Goal: Information Seeking & Learning: Learn about a topic

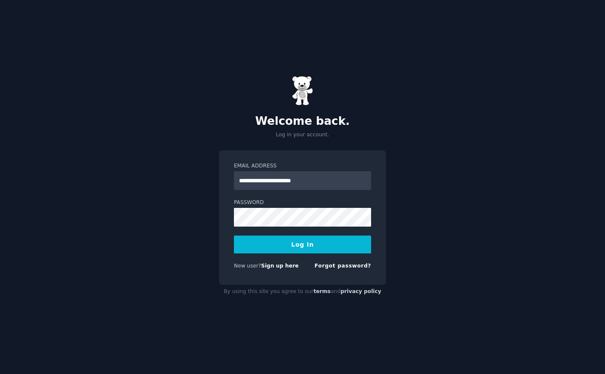
click at [308, 246] on button "Log In" at bounding box center [302, 245] width 137 height 18
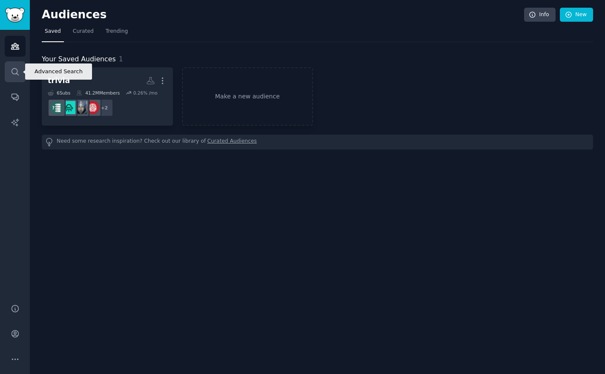
click at [19, 68] on icon "Sidebar" at bounding box center [15, 71] width 9 height 9
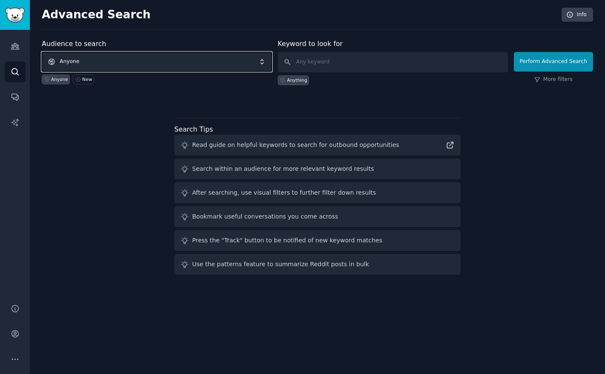
click at [157, 59] on span "Anyone" at bounding box center [157, 62] width 230 height 20
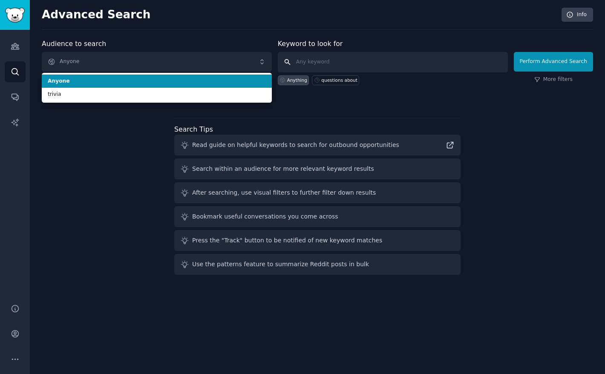
click at [323, 55] on input "text" at bounding box center [393, 62] width 230 height 20
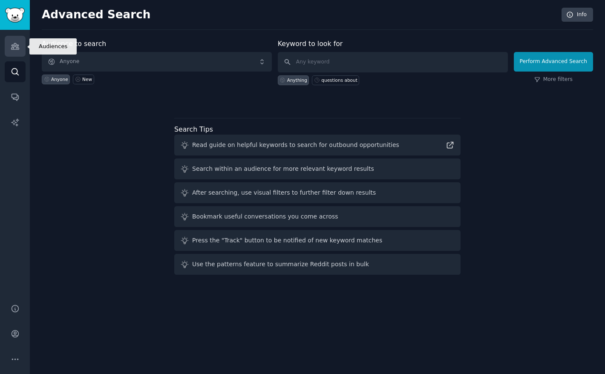
click at [20, 50] on link "Audiences" at bounding box center [15, 46] width 21 height 21
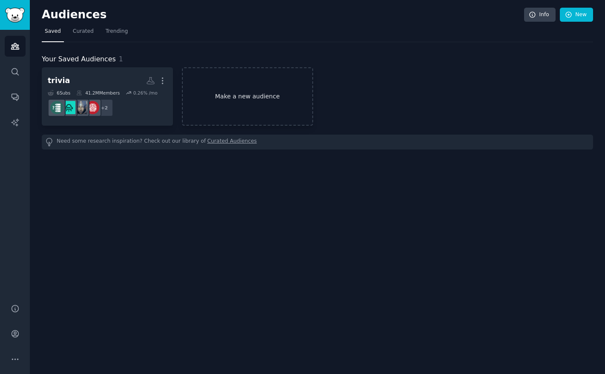
click at [234, 84] on link "Make a new audience" at bounding box center [247, 96] width 131 height 58
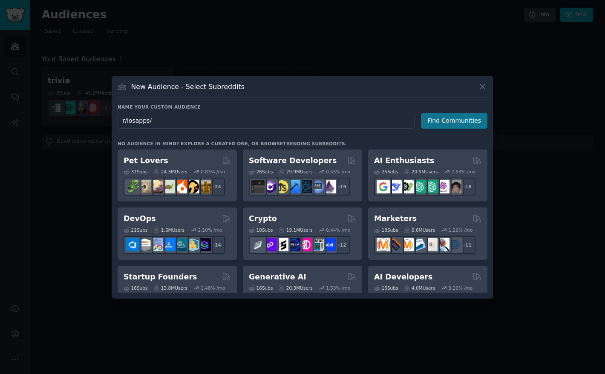
type input "r/iosapps/"
click at [464, 118] on button "Find Communities" at bounding box center [454, 121] width 66 height 16
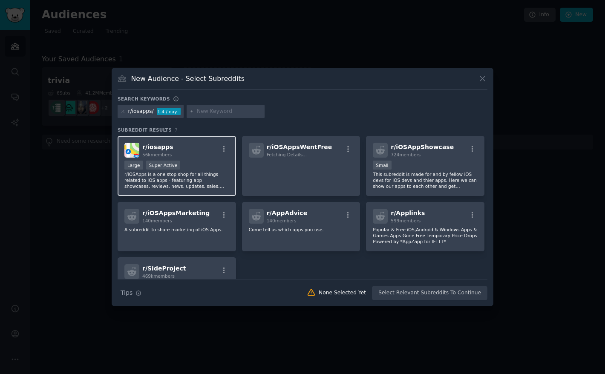
click at [201, 162] on div "Large Super Active" at bounding box center [176, 166] width 105 height 11
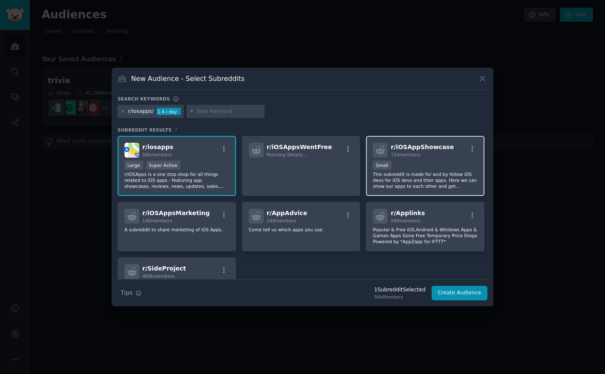
click at [416, 153] on span "724 members" at bounding box center [406, 154] width 30 height 5
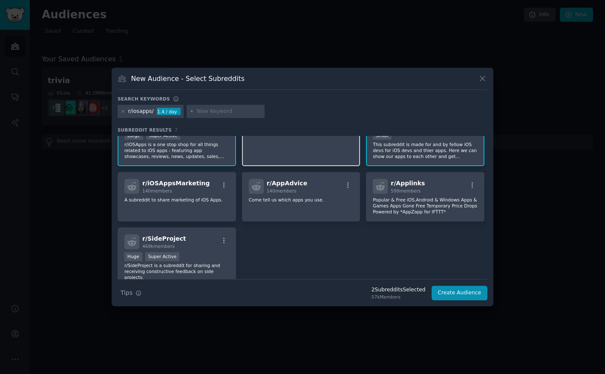
scroll to position [29, 0]
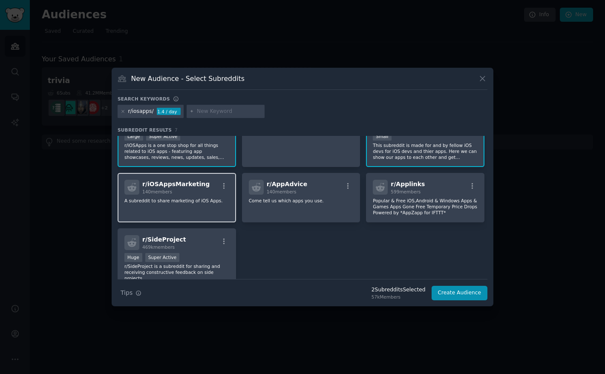
click at [212, 184] on div "r/ iOSAppsMarketing 140 members" at bounding box center [176, 187] width 105 height 15
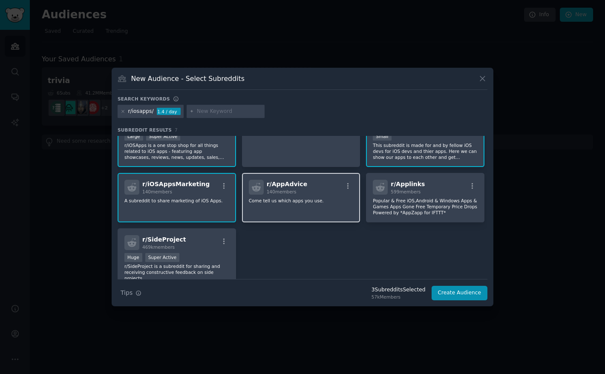
scroll to position [68, 0]
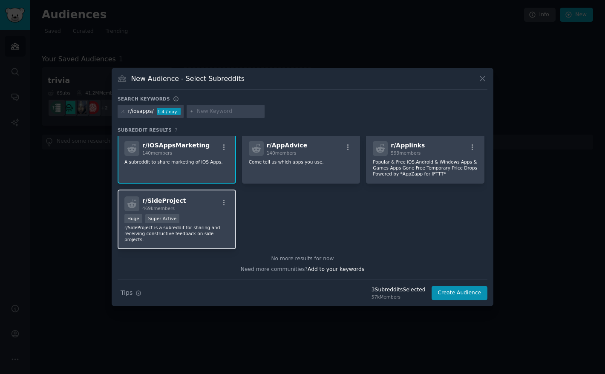
click at [204, 213] on div "r/ SideProject 469k members Huge Super Active r/SideProject is a subreddit for …" at bounding box center [177, 220] width 118 height 60
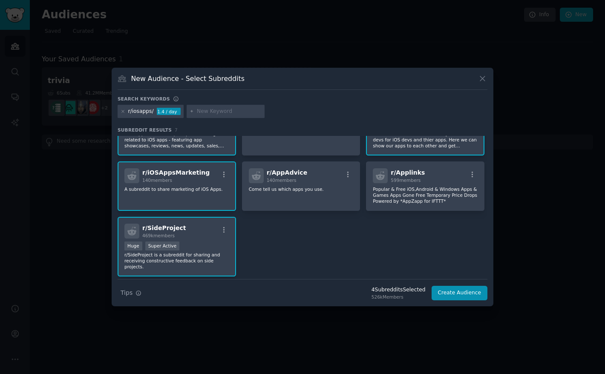
scroll to position [0, 0]
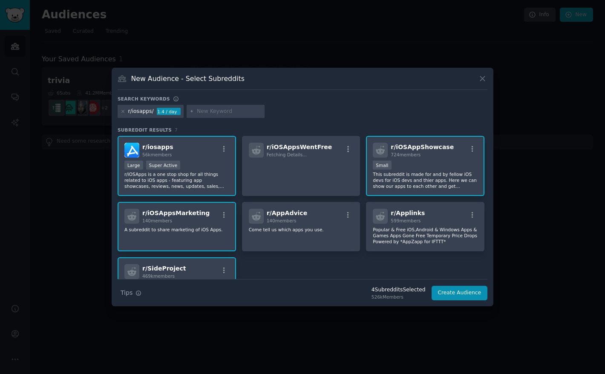
click at [210, 113] on input "text" at bounding box center [229, 112] width 65 height 8
type input "app"
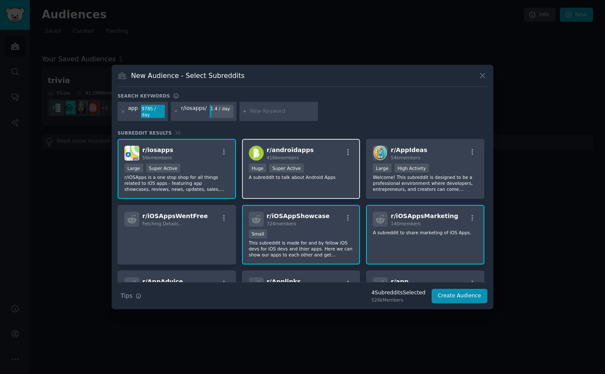
click at [320, 149] on div "r/ androidapps 416k members" at bounding box center [301, 153] width 105 height 15
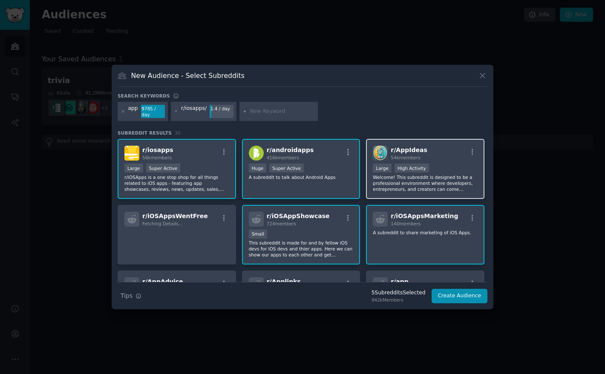
click at [415, 144] on div "r/ AppIdeas 54k members Large High Activity Welcome! This subreddit is designed…" at bounding box center [425, 169] width 118 height 60
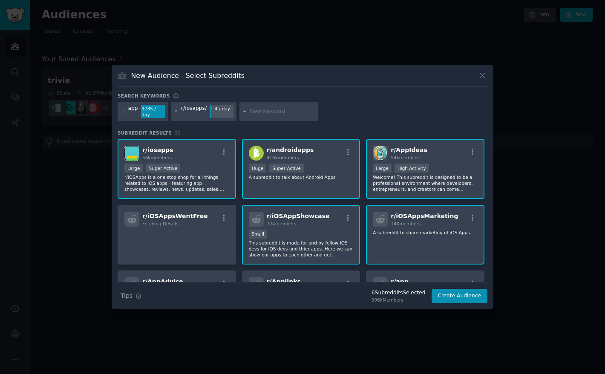
click at [250, 115] on input "text" at bounding box center [282, 112] width 65 height 8
type input "idea"
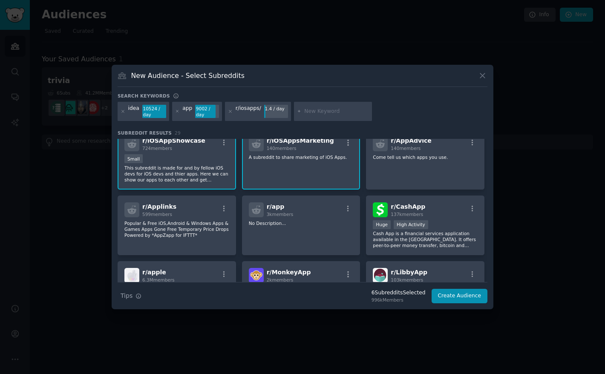
scroll to position [143, 0]
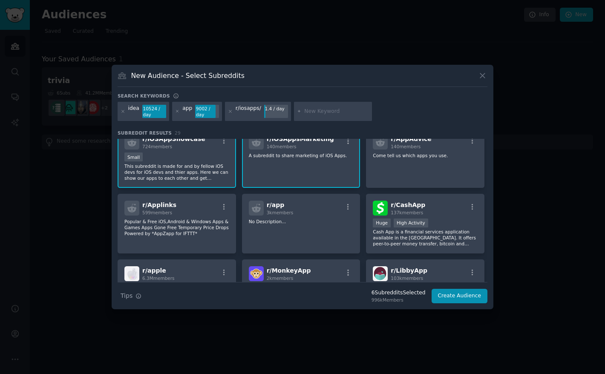
click at [138, 116] on div "idea 10524 / day" at bounding box center [144, 112] width 52 height 20
click at [132, 112] on div "idea" at bounding box center [133, 112] width 11 height 14
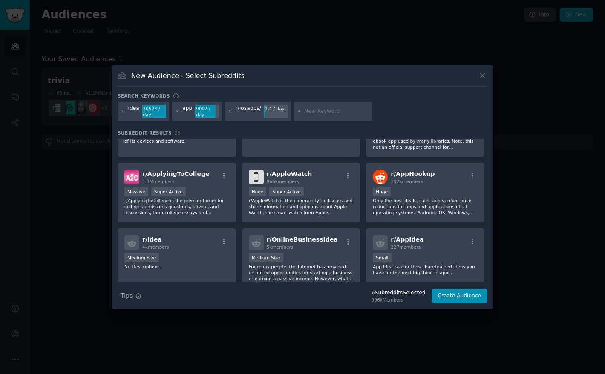
scroll to position [0, 0]
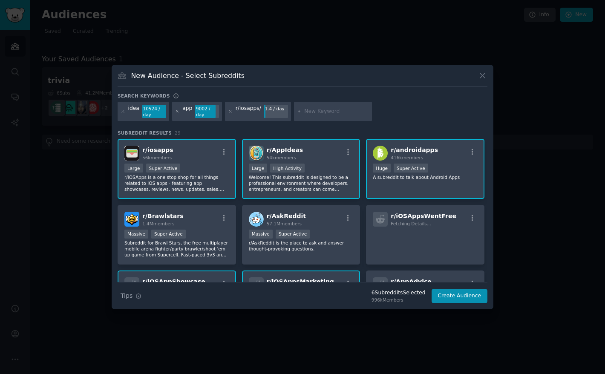
click at [176, 112] on icon at bounding box center [177, 111] width 2 height 2
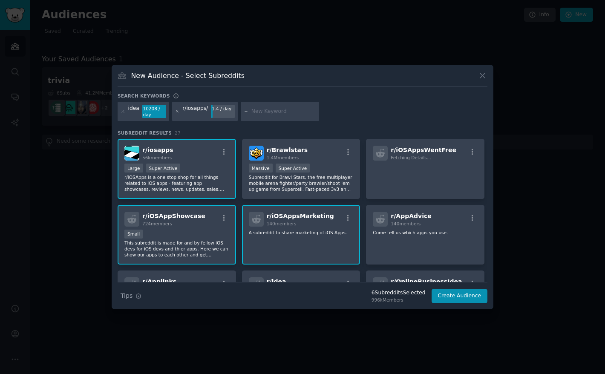
click at [176, 111] on icon at bounding box center [177, 111] width 2 height 2
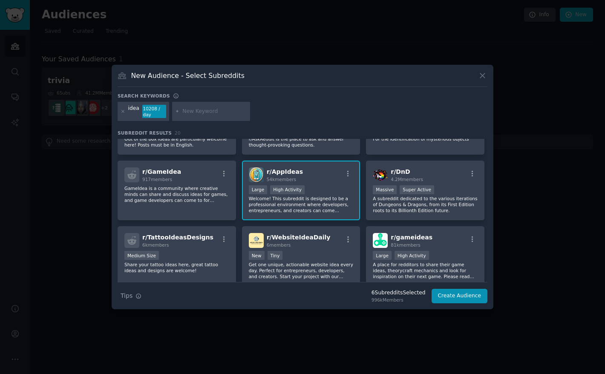
scroll to position [173, 0]
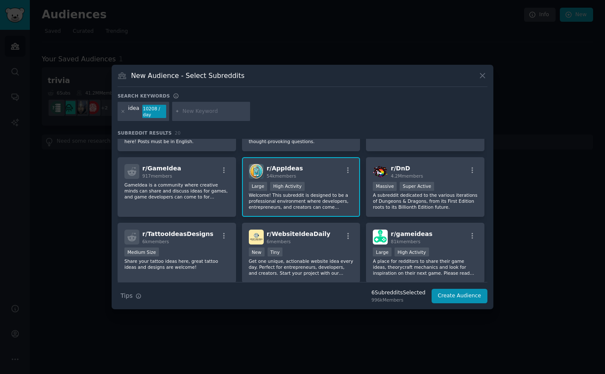
click at [205, 115] on input "text" at bounding box center [214, 112] width 65 height 8
paste input "ShowMeYourSaaS"
type input "ShowMeYourSaaS"
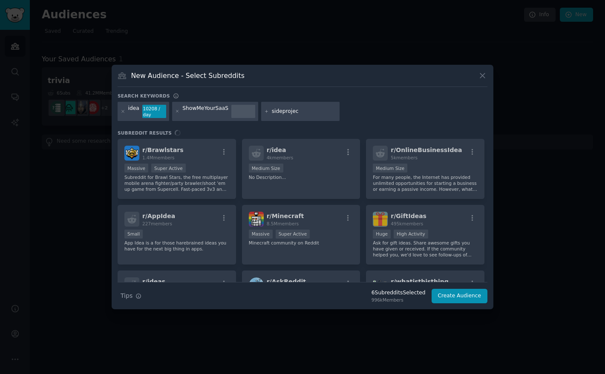
type input "sideproject"
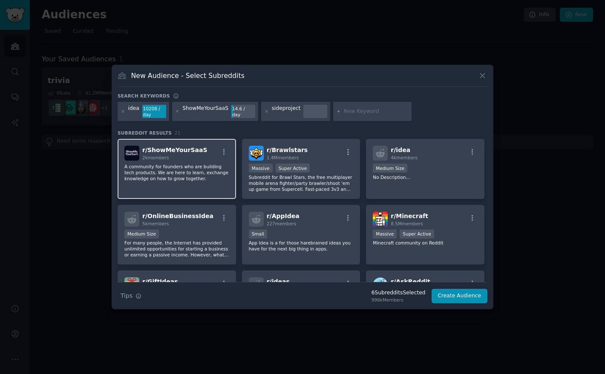
click at [194, 153] on span "r/ ShowMeYourSaaS" at bounding box center [174, 150] width 65 height 7
click at [264, 111] on icon at bounding box center [266, 111] width 5 height 5
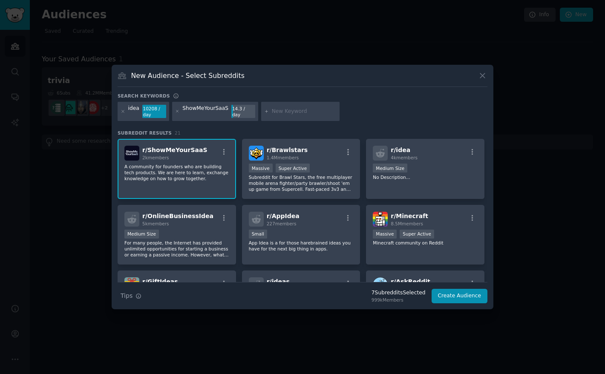
click at [344, 110] on div "idea 10208 / day ShowMeYourSaaS 14.3 / day" at bounding box center [303, 113] width 370 height 23
click at [276, 114] on input "text" at bounding box center [304, 112] width 65 height 8
paste input "r/SideProject/"
type input "r/SideProject/"
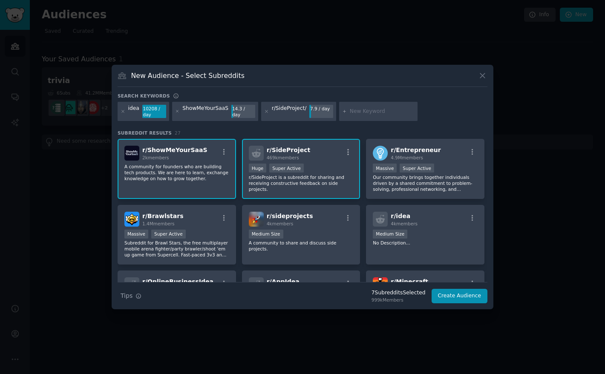
click at [318, 156] on div "r/ SideProject 469k members" at bounding box center [301, 153] width 105 height 15
click at [324, 169] on div "Huge Super Active" at bounding box center [301, 169] width 105 height 11
click at [456, 297] on button "Create Audience" at bounding box center [460, 296] width 56 height 14
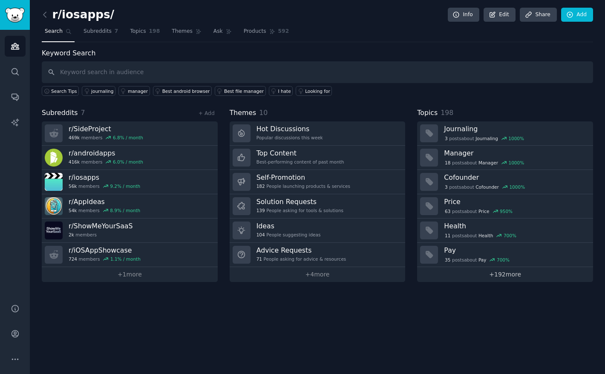
click at [513, 278] on link "+ 192 more" at bounding box center [505, 274] width 176 height 15
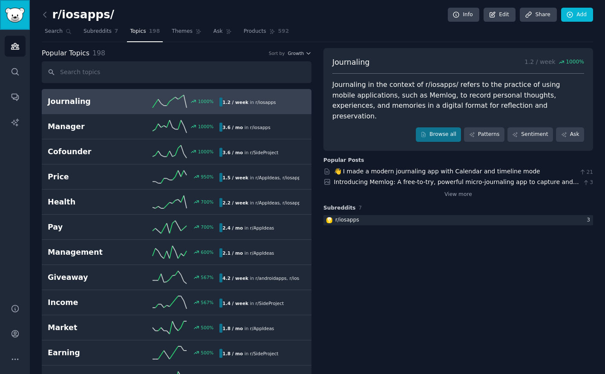
click at [14, 14] on img "Sidebar" at bounding box center [15, 15] width 20 height 15
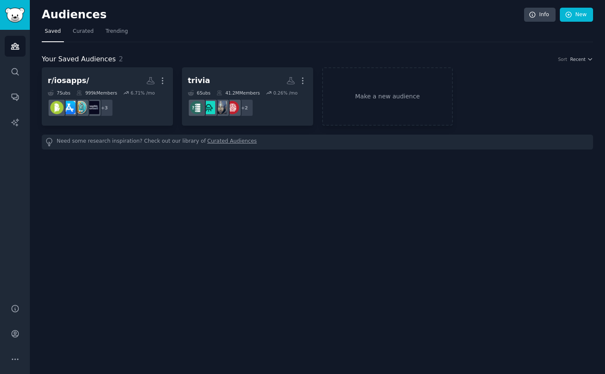
click at [208, 208] on div "Audiences Info New Saved Curated Trending Your Saved Audiences 2 Sort Recent r/…" at bounding box center [317, 187] width 575 height 374
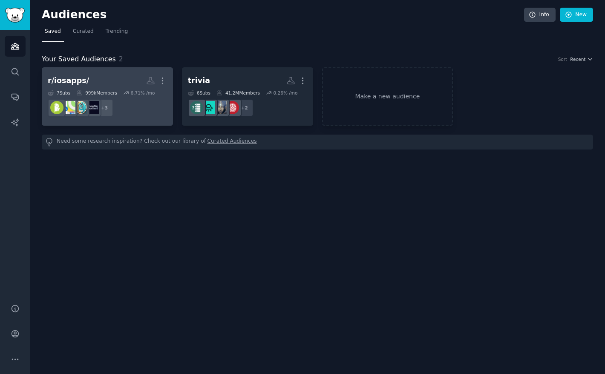
click at [99, 82] on h2 "r/[PERSON_NAME]/ More" at bounding box center [107, 80] width 119 height 15
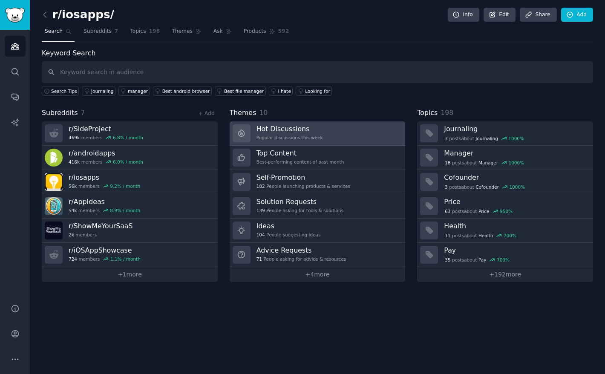
click at [304, 130] on h3 "Hot Discussions" at bounding box center [289, 128] width 66 height 9
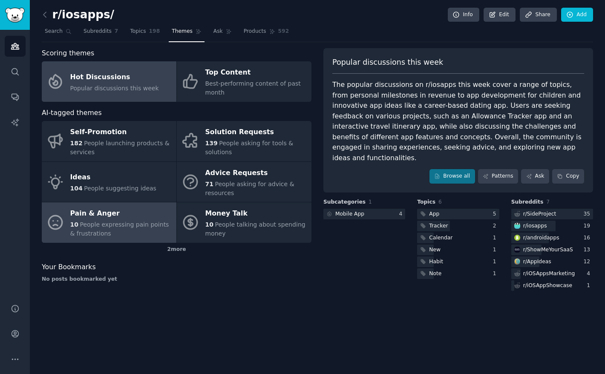
click at [133, 223] on span "People expressing pain points & frustrations" at bounding box center [119, 229] width 99 height 16
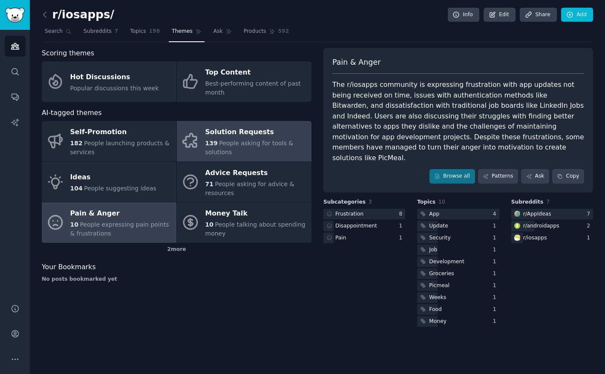
click at [242, 149] on div "139 People asking for tools & solutions" at bounding box center [256, 148] width 102 height 18
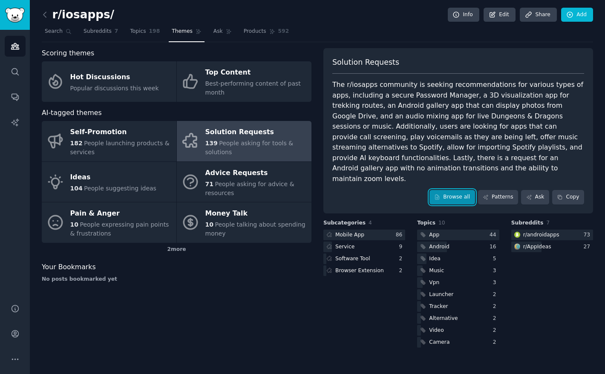
click at [446, 190] on link "Browse all" at bounding box center [452, 197] width 46 height 14
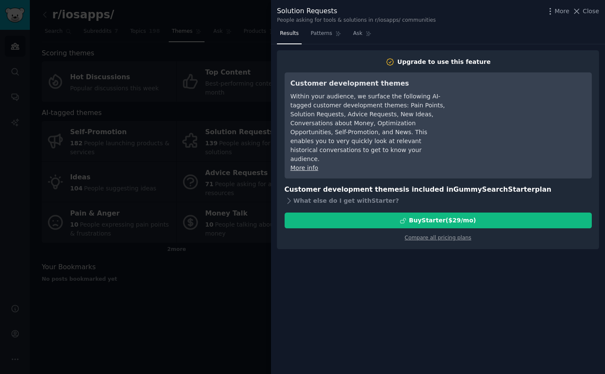
click at [240, 66] on div at bounding box center [302, 187] width 605 height 374
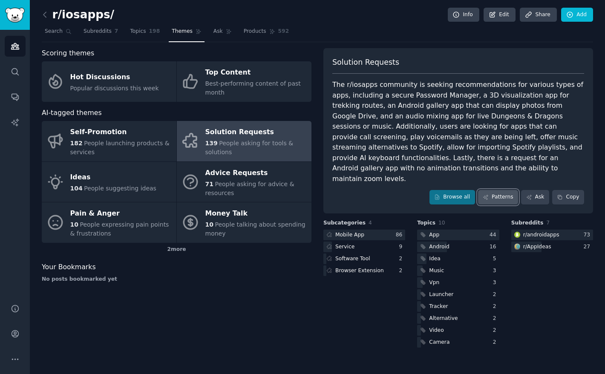
click at [496, 190] on link "Patterns" at bounding box center [498, 197] width 40 height 14
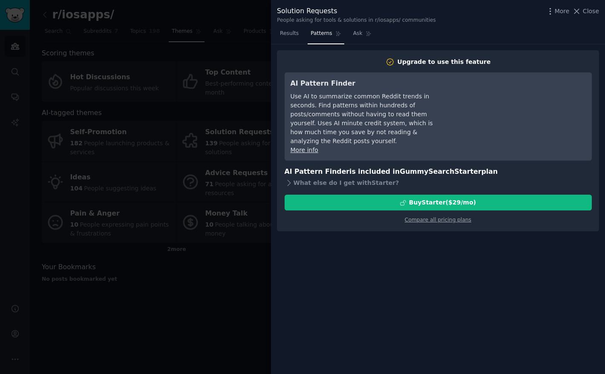
click at [246, 33] on div at bounding box center [302, 187] width 605 height 374
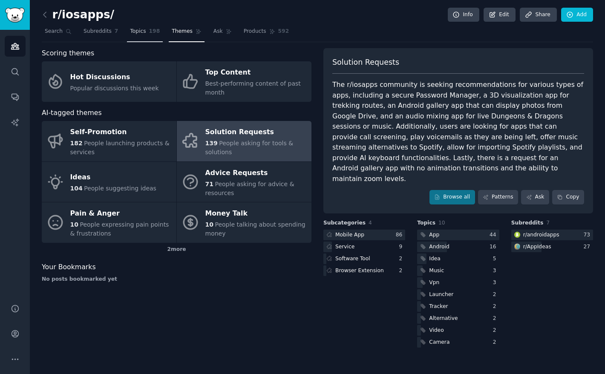
click at [141, 37] on link "Topics 198" at bounding box center [145, 33] width 36 height 17
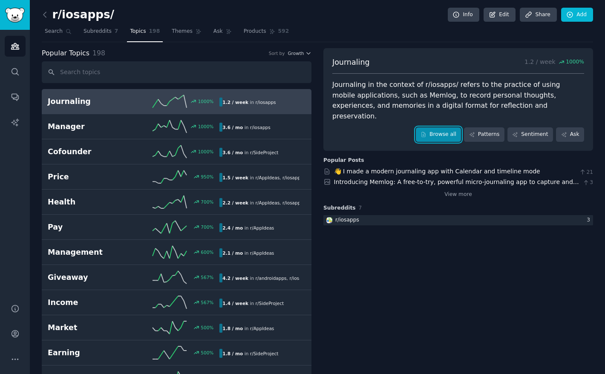
click at [451, 129] on link "Browse all" at bounding box center [439, 134] width 46 height 14
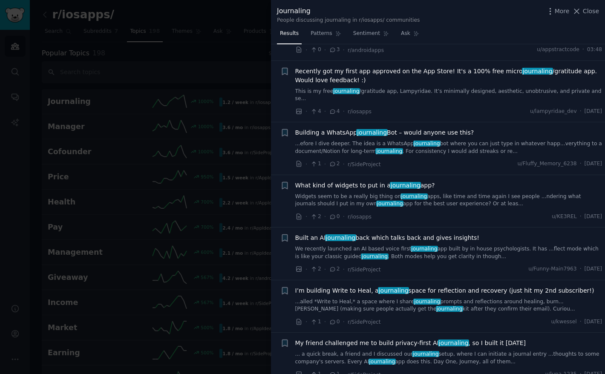
scroll to position [211, 0]
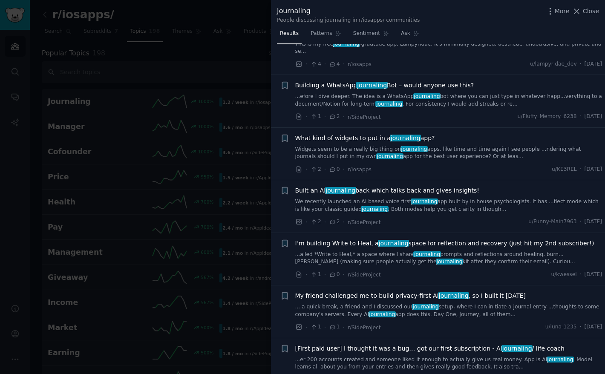
click at [158, 101] on div at bounding box center [302, 187] width 605 height 374
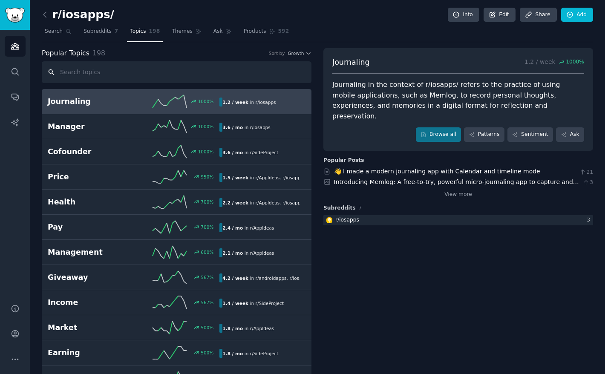
click at [87, 70] on input "text" at bounding box center [177, 72] width 270 height 22
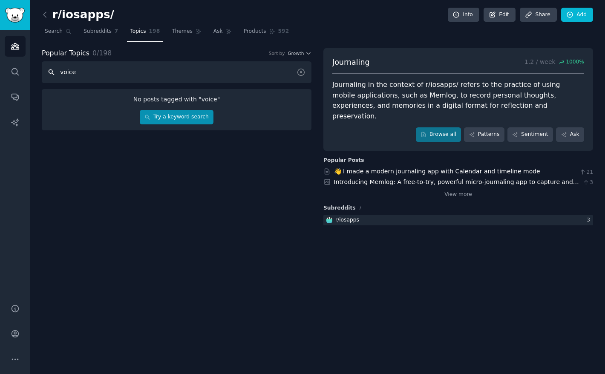
type input "voice"
click at [179, 116] on link "Try a keyword search" at bounding box center [177, 117] width 74 height 14
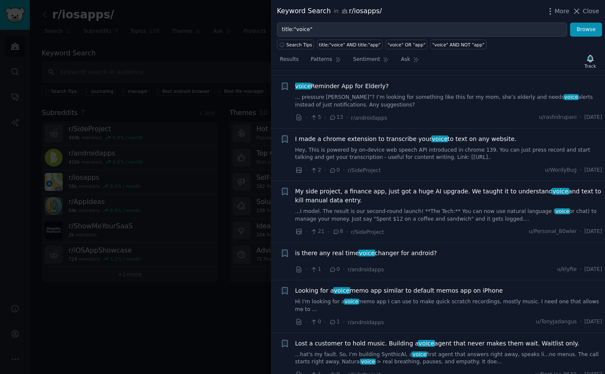
scroll to position [70, 0]
click at [175, 81] on div at bounding box center [302, 187] width 605 height 374
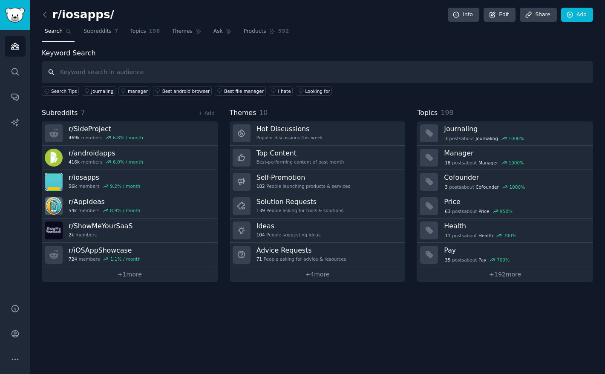
click at [117, 76] on input "text" at bounding box center [317, 72] width 551 height 22
type input "voice recording"
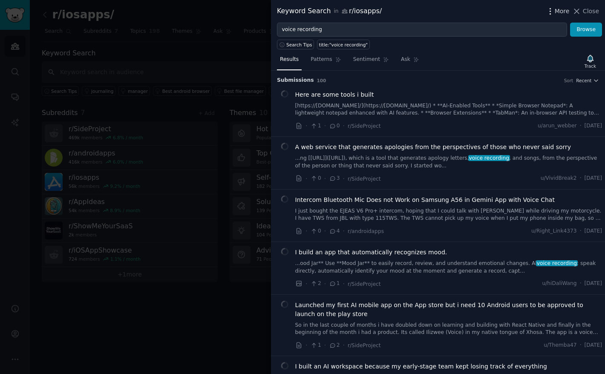
click at [550, 8] on icon "button" at bounding box center [550, 11] width 1 height 6
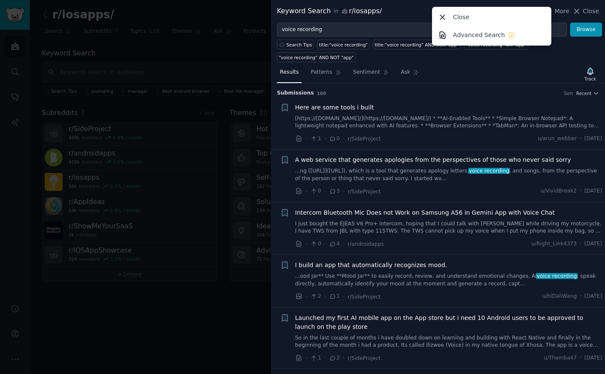
click at [403, 17] on div "Keyword Search in r/iosapps/ More Close Advanced Search Close" at bounding box center [438, 11] width 334 height 23
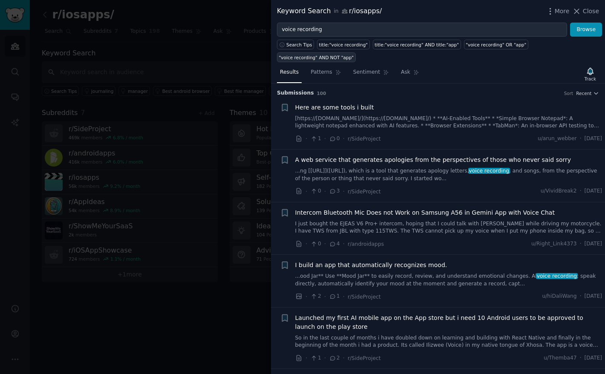
click at [326, 58] on div ""voice recording" AND NOT "app"" at bounding box center [316, 58] width 75 height 6
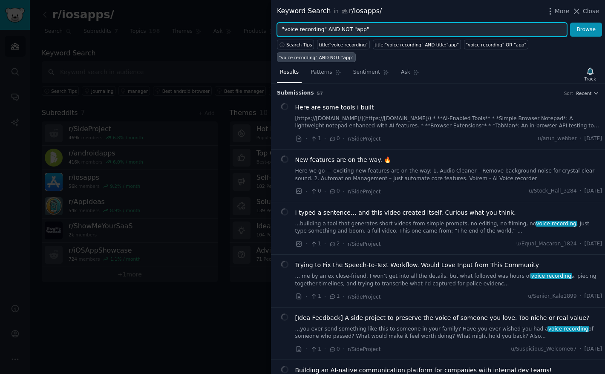
drag, startPoint x: 327, startPoint y: 29, endPoint x: 386, endPoint y: 30, distance: 59.2
click at [385, 30] on input ""voice recording" AND NOT "app"" at bounding box center [422, 30] width 290 height 14
type input ""voice recording""
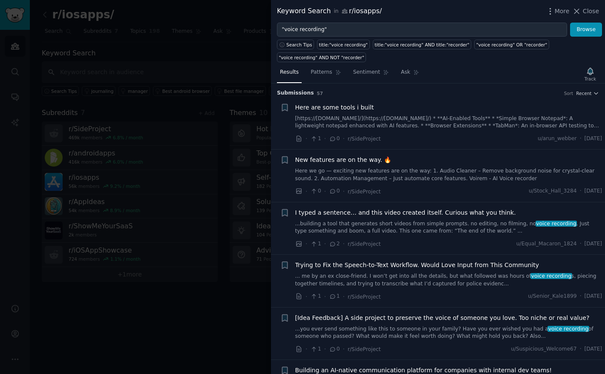
click at [361, 9] on div "Keyword Search in r/iosapps/" at bounding box center [329, 11] width 105 height 11
click at [581, 12] on icon at bounding box center [576, 11] width 9 height 9
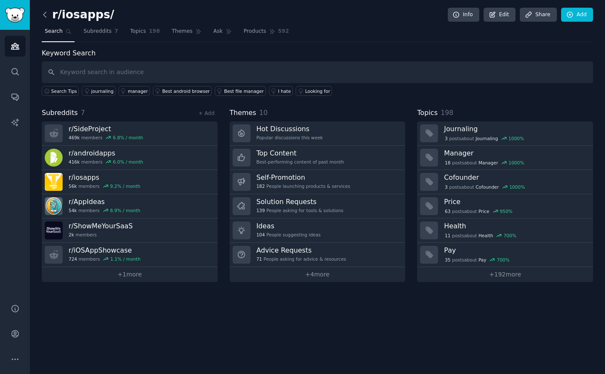
click at [43, 12] on icon at bounding box center [44, 14] width 9 height 9
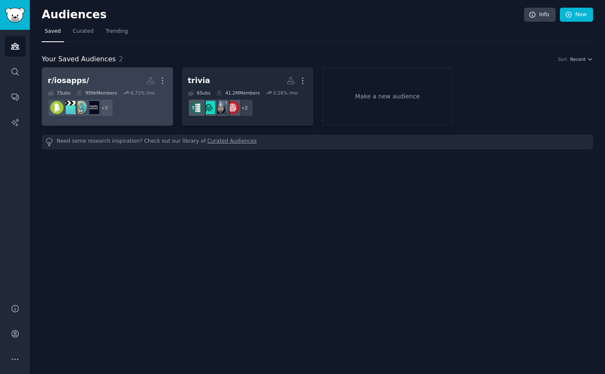
click at [123, 80] on h2 "r/[PERSON_NAME]/ More" at bounding box center [107, 80] width 119 height 15
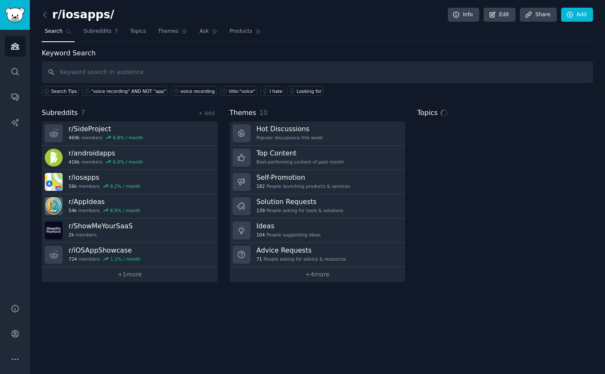
click at [97, 12] on h2 "r/iosapps/" at bounding box center [78, 15] width 72 height 14
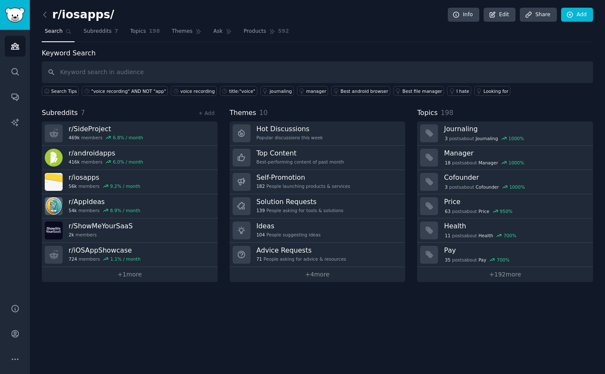
drag, startPoint x: 102, startPoint y: 13, endPoint x: 109, endPoint y: 13, distance: 7.7
click at [102, 13] on h2 "r/iosapps/" at bounding box center [78, 15] width 72 height 14
click at [501, 17] on link "Edit" at bounding box center [500, 15] width 32 height 14
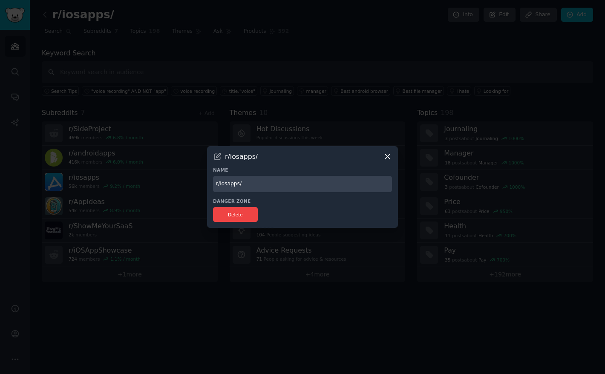
drag, startPoint x: 257, startPoint y: 185, endPoint x: 136, endPoint y: 183, distance: 121.4
click at [138, 185] on div "​ r/[PERSON_NAME]/ Name r/iosapps/ Danger Zone Delete" at bounding box center [302, 187] width 599 height 374
type input "App Ideas"
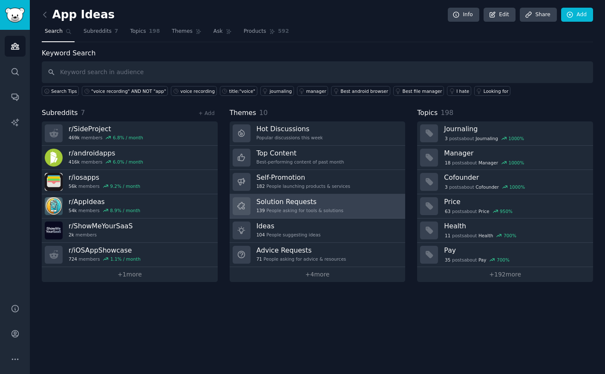
click at [279, 199] on h3 "Solution Requests" at bounding box center [299, 201] width 87 height 9
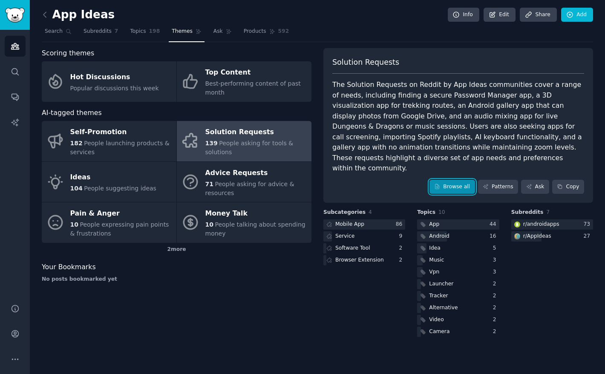
click at [440, 184] on icon at bounding box center [437, 187] width 6 height 6
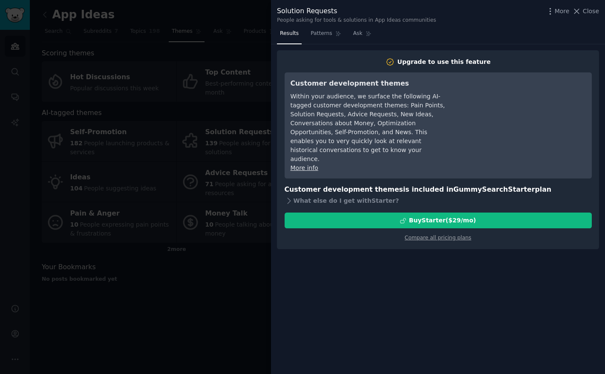
click at [235, 123] on div at bounding box center [302, 187] width 605 height 374
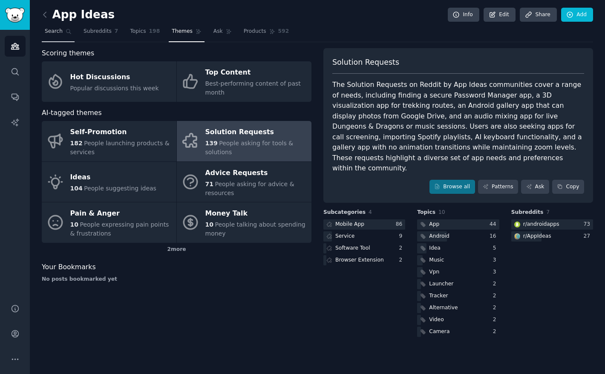
click at [49, 37] on link "Search" at bounding box center [58, 33] width 33 height 17
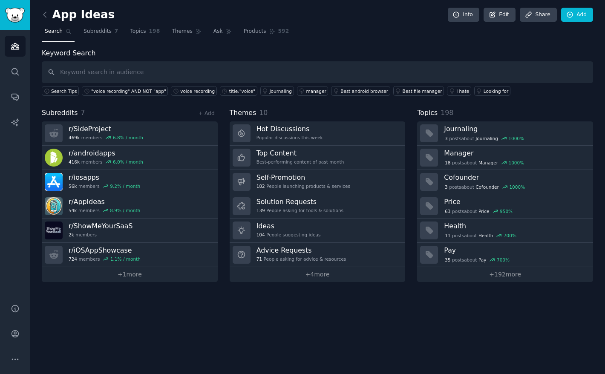
click at [190, 74] on input "text" at bounding box center [317, 72] width 551 height 22
type input "Voice note recording"
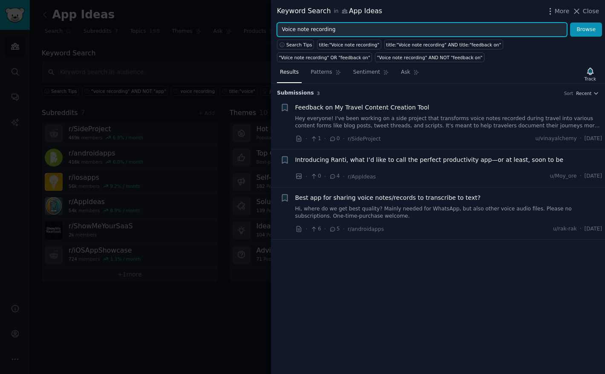
drag, startPoint x: 297, startPoint y: 29, endPoint x: 345, endPoint y: 30, distance: 49.0
click at [345, 31] on input "Voice note recording" at bounding box center [422, 30] width 290 height 14
paste input "тщеу кусщквштп"
type input "Voice recording"
click at [570, 23] on button "Browse" at bounding box center [586, 30] width 32 height 14
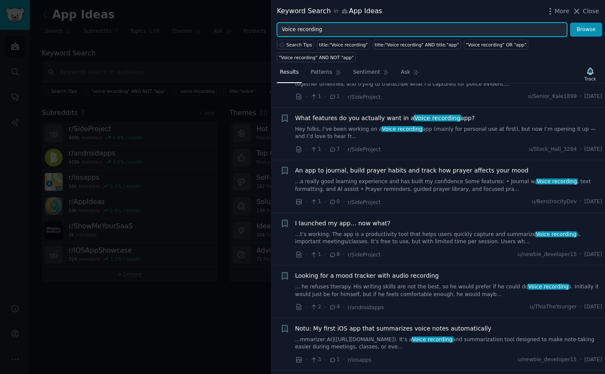
scroll to position [807, 0]
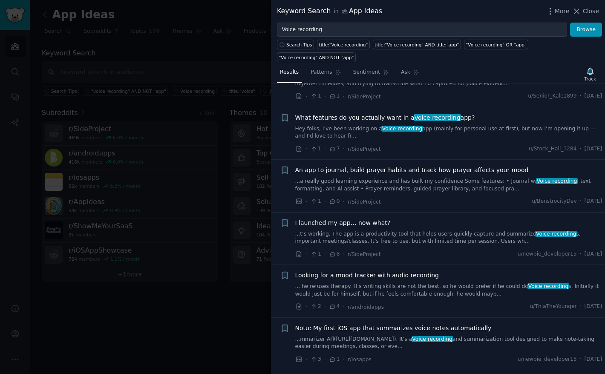
click at [415, 114] on span "Voice recording" at bounding box center [438, 117] width 48 height 7
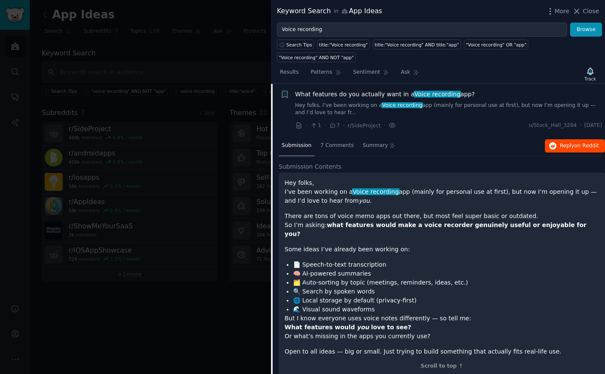
scroll to position [829, 0]
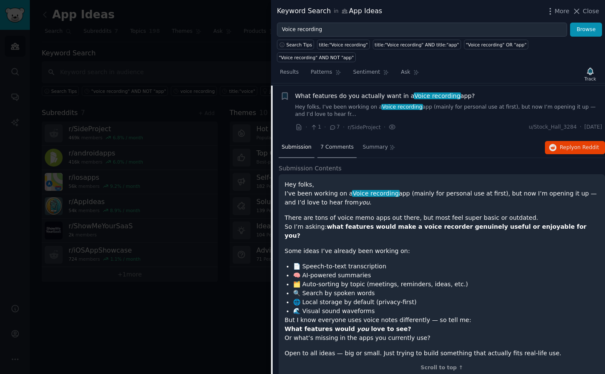
click at [335, 144] on span "7 Comments" at bounding box center [336, 148] width 33 height 8
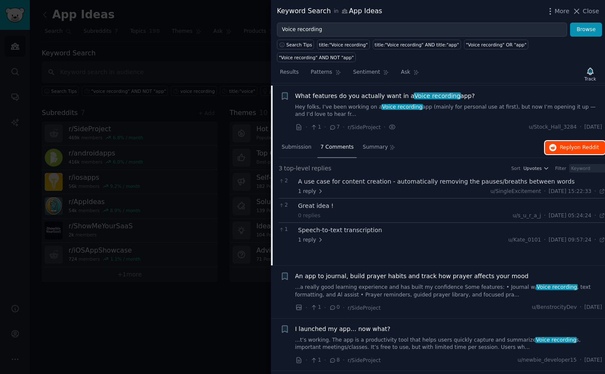
click at [574, 144] on span "on Reddit" at bounding box center [586, 147] width 25 height 6
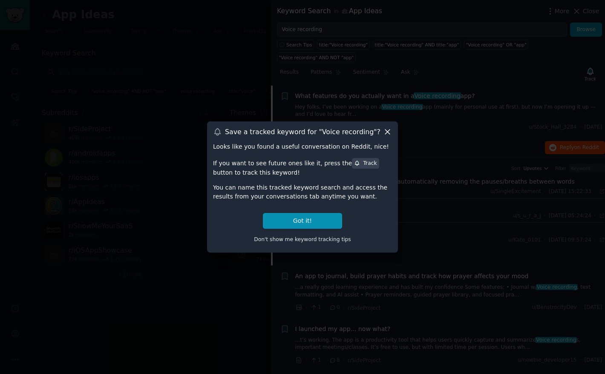
click at [384, 131] on icon at bounding box center [387, 131] width 9 height 9
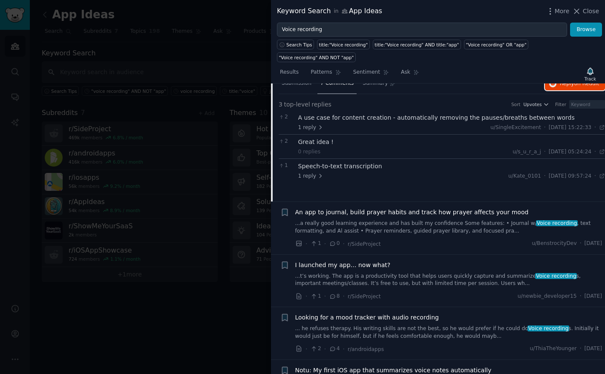
scroll to position [895, 0]
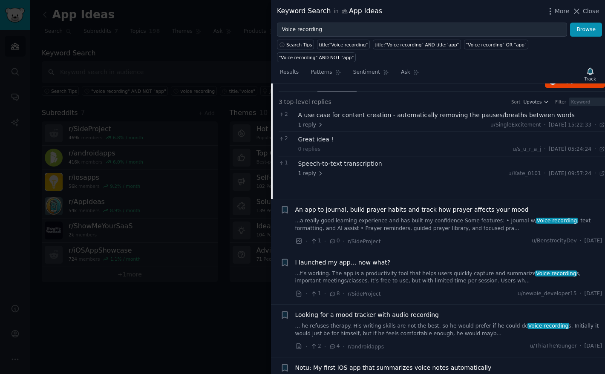
click at [393, 205] on span "An app to journal, build prayer habits and track how prayer affects your mood" at bounding box center [411, 209] width 233 height 9
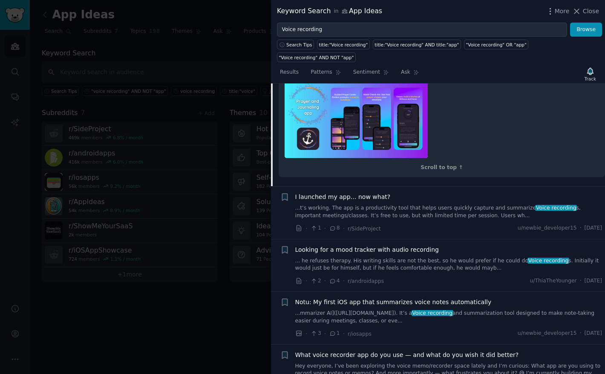
scroll to position [1231, 0]
click at [366, 192] on span "I launched my app… now what?" at bounding box center [342, 196] width 95 height 9
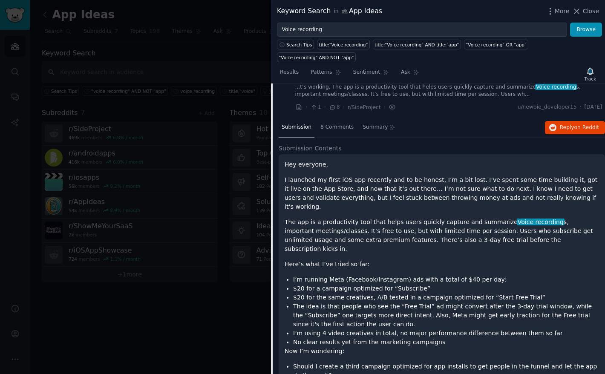
scroll to position [955, 0]
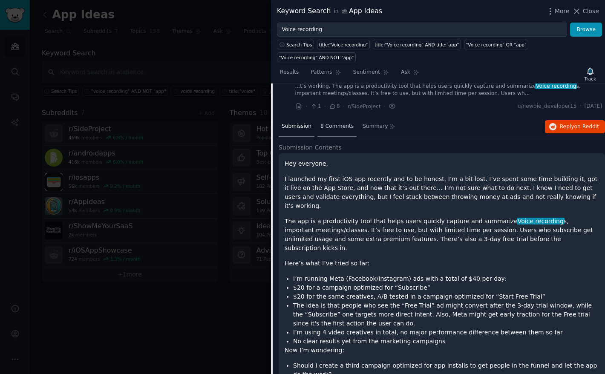
click at [342, 123] on span "8 Comments" at bounding box center [336, 127] width 33 height 8
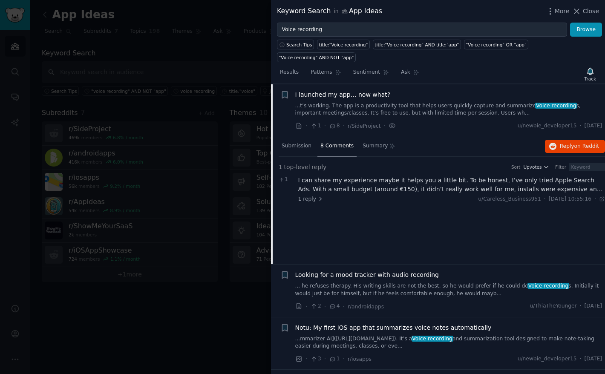
scroll to position [935, 0]
click at [537, 164] on span "Upvotes" at bounding box center [532, 167] width 18 height 6
click at [555, 140] on button "Reply on Reddit" at bounding box center [575, 147] width 60 height 14
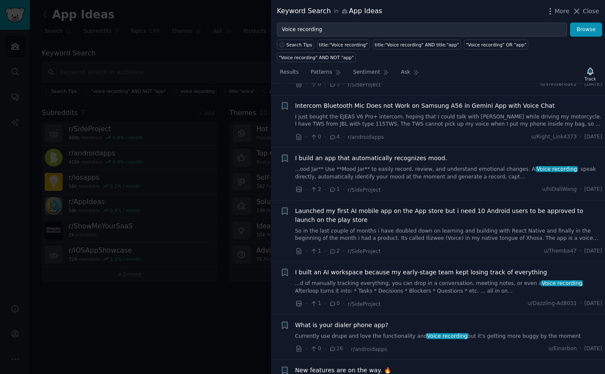
scroll to position [0, 0]
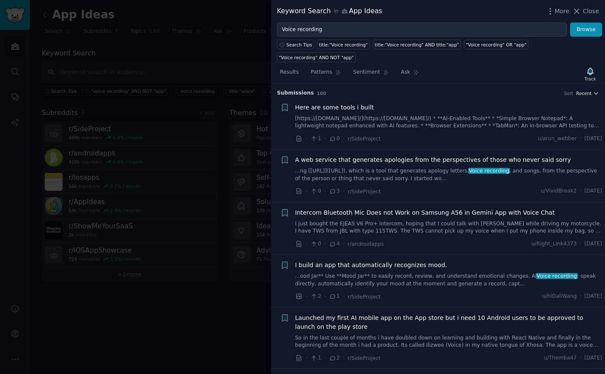
click at [586, 94] on span "Recent" at bounding box center [583, 93] width 15 height 6
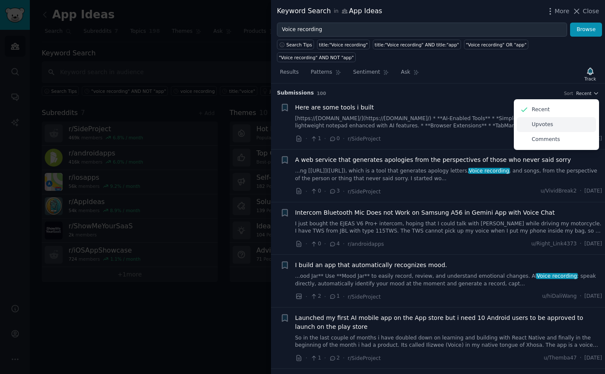
click at [556, 120] on div "Upvotes" at bounding box center [556, 124] width 79 height 15
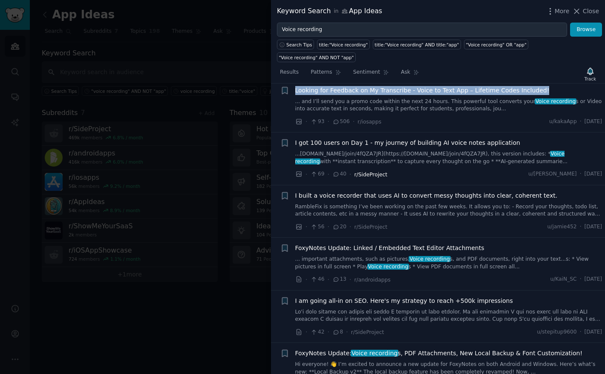
scroll to position [32, 0]
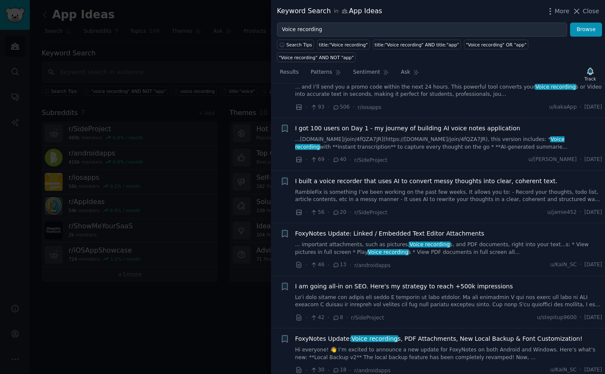
click at [382, 182] on span "I built a voice recorder that uses AI to convert messy thoughts into clear, coh…" at bounding box center [426, 181] width 262 height 9
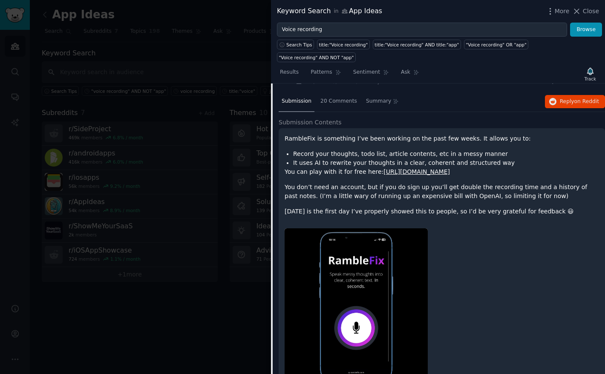
scroll to position [173, 0]
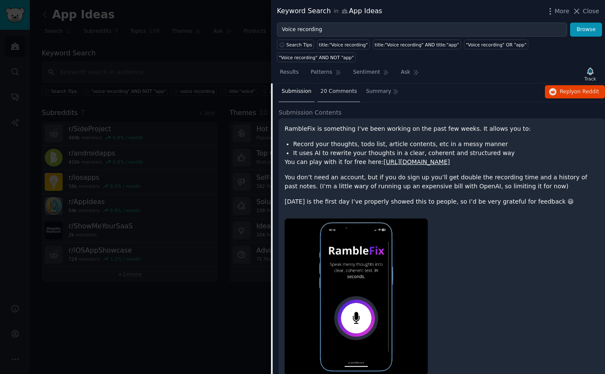
click at [329, 92] on span "20 Comments" at bounding box center [338, 92] width 37 height 8
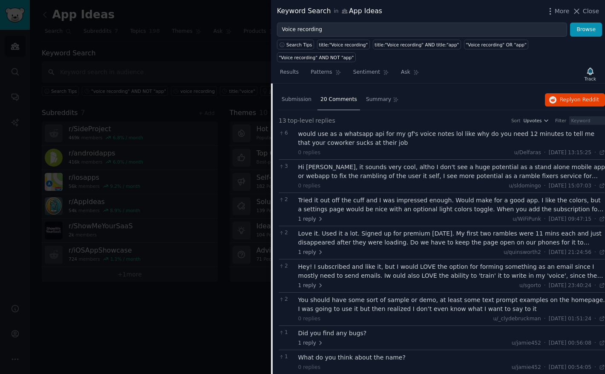
scroll to position [159, 0]
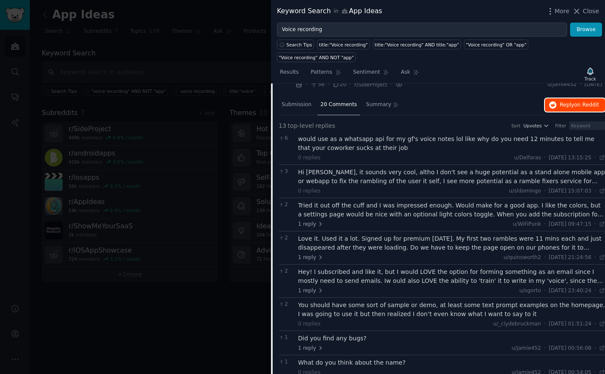
click at [559, 111] on button "Reply on Reddit" at bounding box center [575, 105] width 60 height 14
click at [302, 108] on div "Submission" at bounding box center [297, 105] width 36 height 20
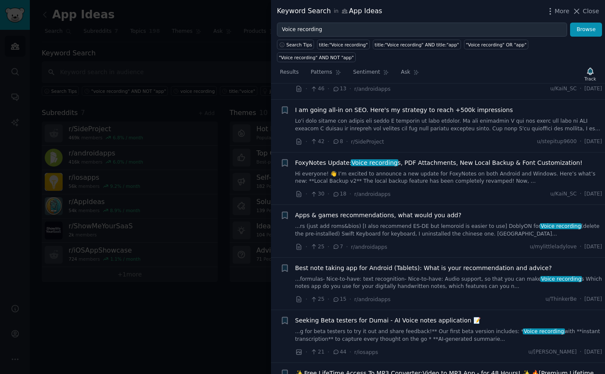
scroll to position [523, 0]
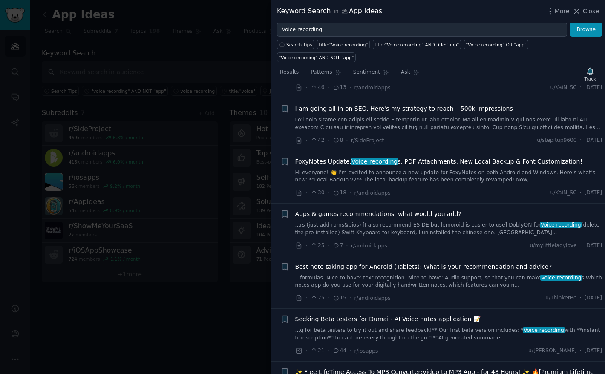
click at [372, 163] on span "Voice recording" at bounding box center [375, 161] width 48 height 7
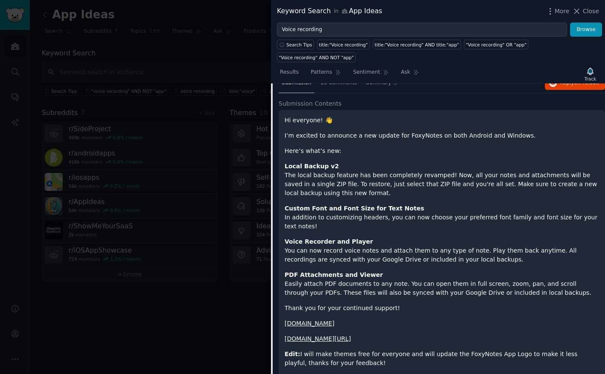
scroll to position [331, 0]
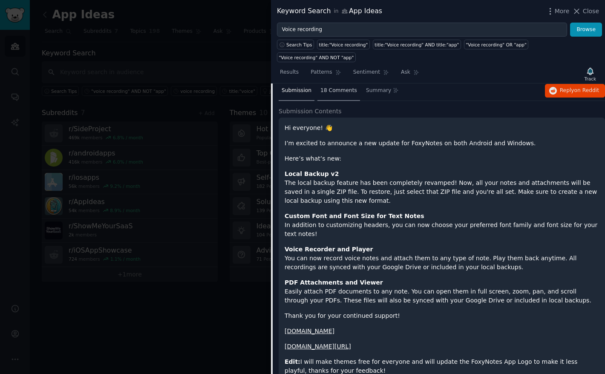
click at [342, 92] on span "18 Comments" at bounding box center [338, 91] width 37 height 8
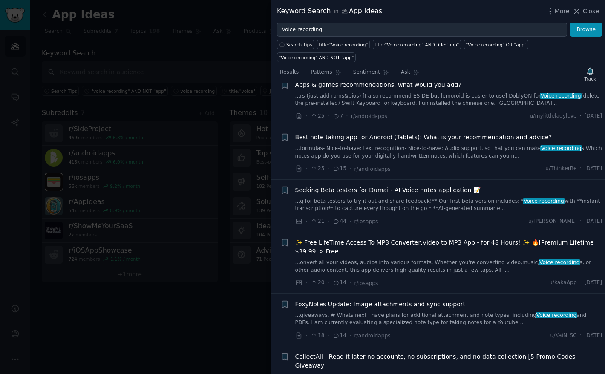
scroll to position [529, 0]
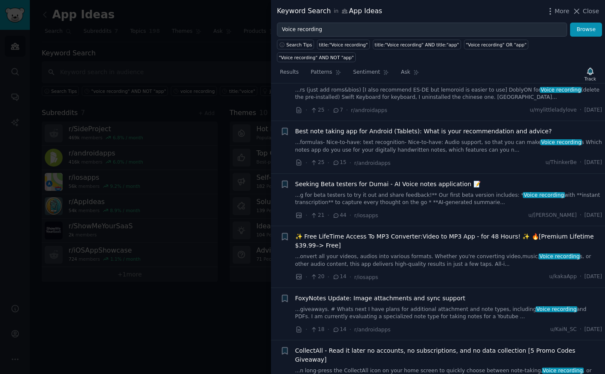
click at [326, 183] on span "Seeking Beta testers for Dumai - AI Voice notes application 📝" at bounding box center [387, 184] width 185 height 9
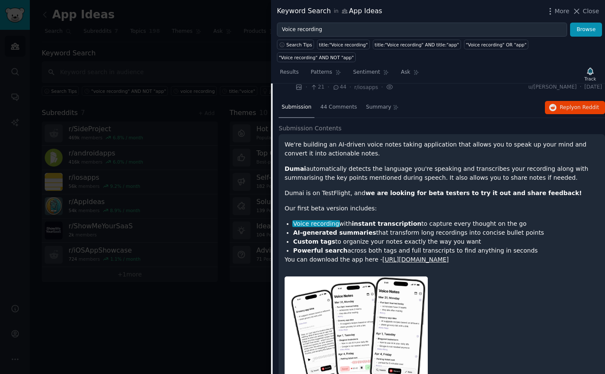
scroll to position [473, 0]
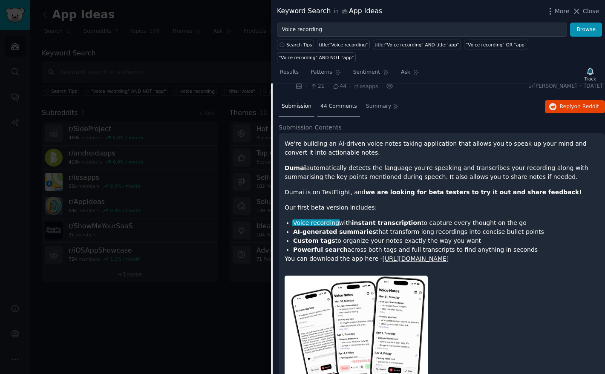
click at [337, 108] on span "44 Comments" at bounding box center [338, 107] width 37 height 8
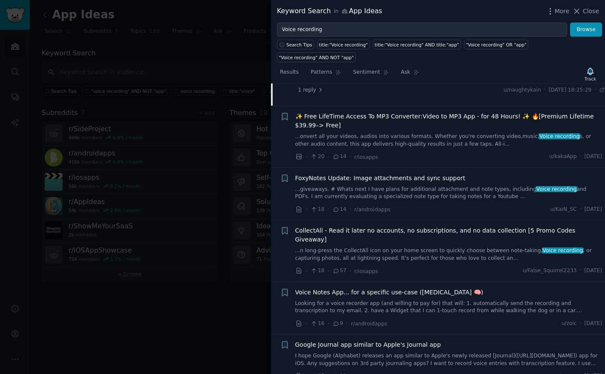
scroll to position [946, 0]
click at [337, 229] on span "CollectAll - Read it later no accounts, no subscriptions, and no data collectio…" at bounding box center [448, 235] width 307 height 18
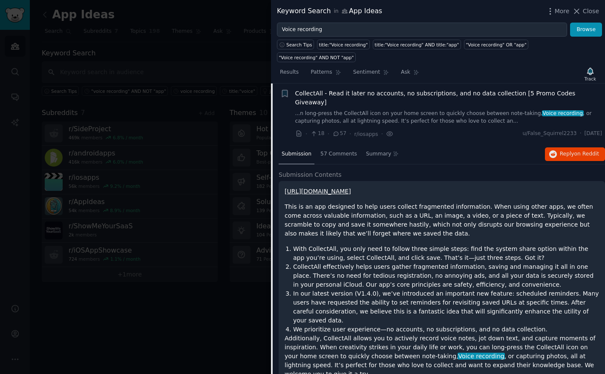
scroll to position [601, 0]
click at [568, 148] on button "Reply on Reddit" at bounding box center [575, 155] width 60 height 14
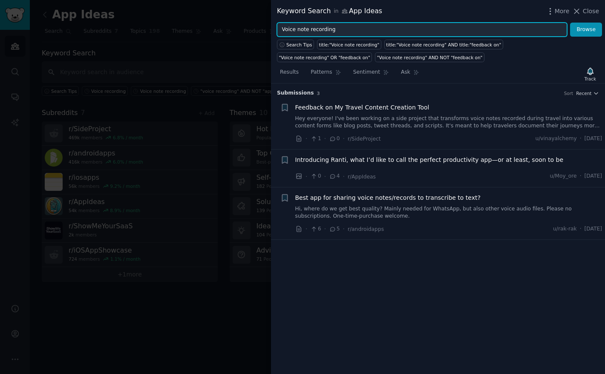
click at [303, 32] on input "Voice note recording" at bounding box center [422, 30] width 290 height 14
type input "Voice recording"
click at [570, 23] on button "Browse" at bounding box center [586, 30] width 32 height 14
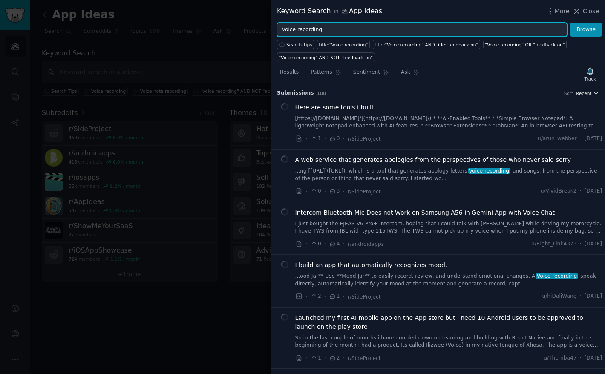
click at [581, 95] on span "Recent" at bounding box center [583, 93] width 15 height 6
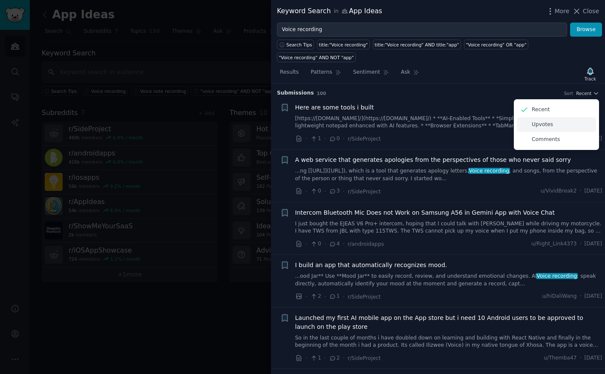
click at [558, 130] on div "Upvotes" at bounding box center [556, 124] width 79 height 15
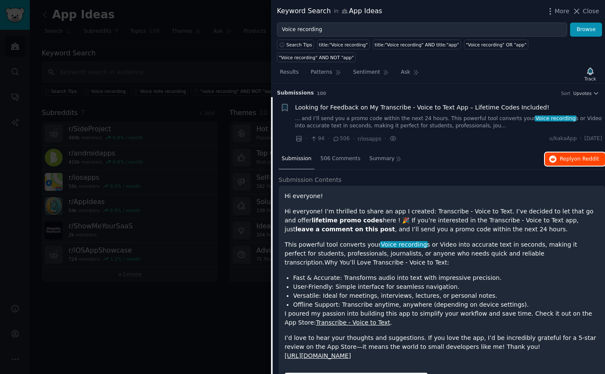
click at [562, 157] on span "Reply on Reddit" at bounding box center [579, 159] width 39 height 8
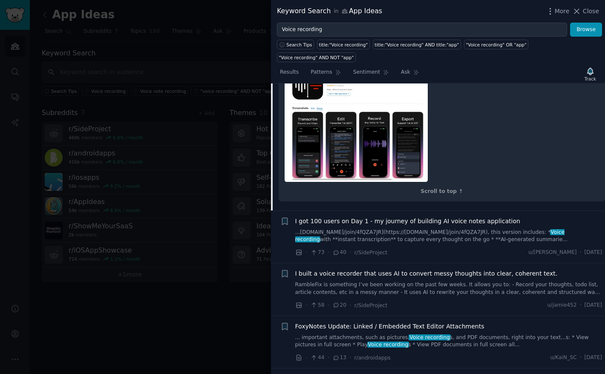
scroll to position [357, 0]
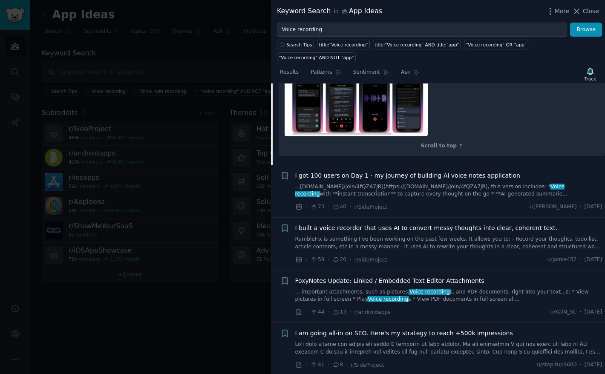
click at [371, 174] on span "I got 100 users on Day 1 - my journey of building AI voice notes application" at bounding box center [407, 175] width 225 height 9
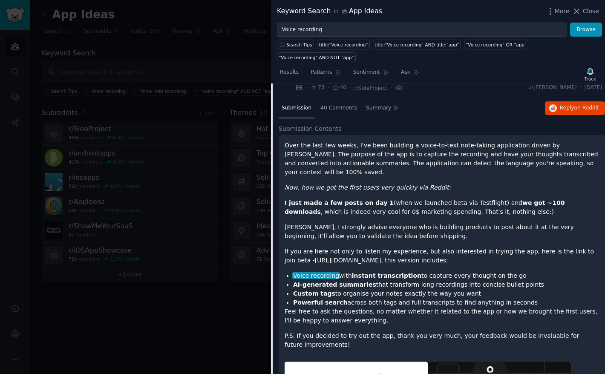
scroll to position [76, 0]
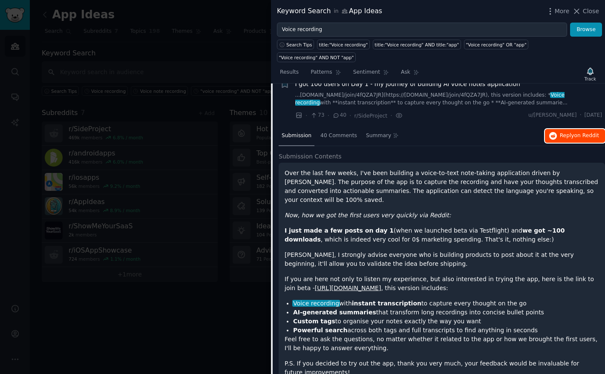
click at [556, 138] on button "Reply on Reddit" at bounding box center [575, 136] width 60 height 14
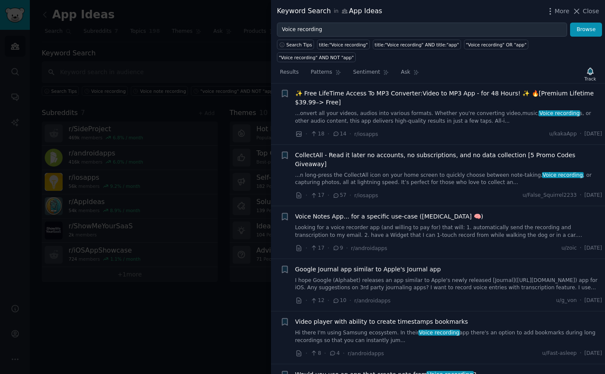
scroll to position [951, 0]
click at [351, 211] on span "Voice Notes App... for a specific use-case ([MEDICAL_DATA] 🧠)" at bounding box center [389, 215] width 188 height 9
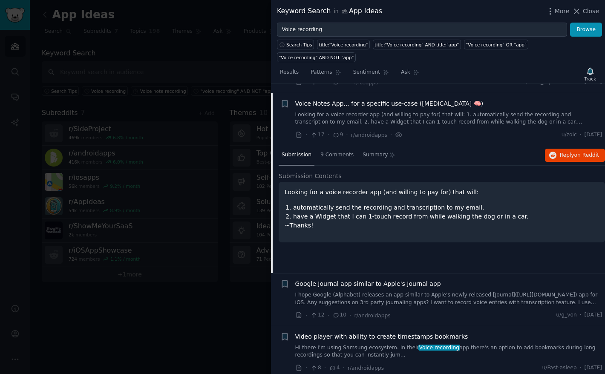
scroll to position [654, 0]
click at [345, 154] on div "9 Comments" at bounding box center [336, 155] width 39 height 20
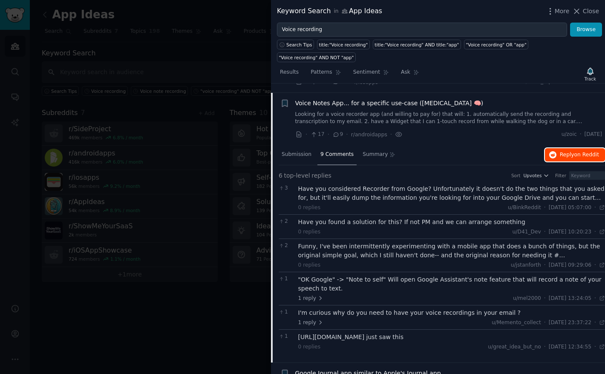
click at [567, 151] on span "Reply on Reddit" at bounding box center [579, 155] width 39 height 8
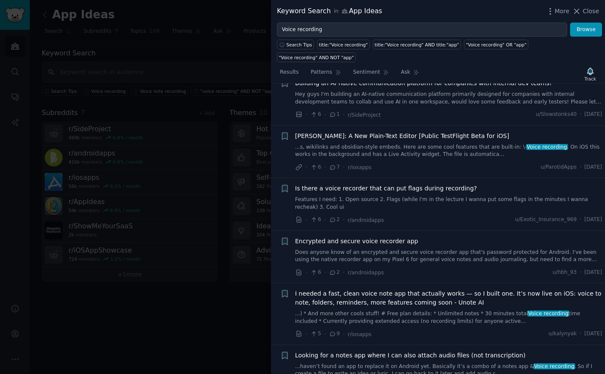
scroll to position [1153, 0]
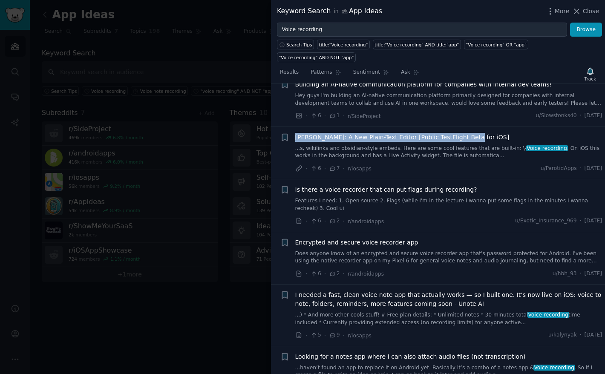
click at [451, 137] on span "[PERSON_NAME]: A New Plain-Text Editor [Public TestFlight Beta for iOS]" at bounding box center [402, 137] width 214 height 9
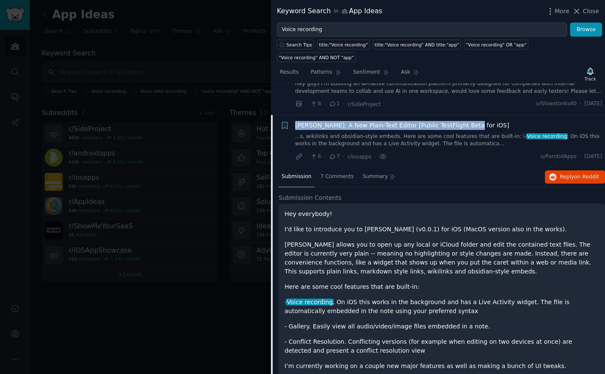
scroll to position [969, 0]
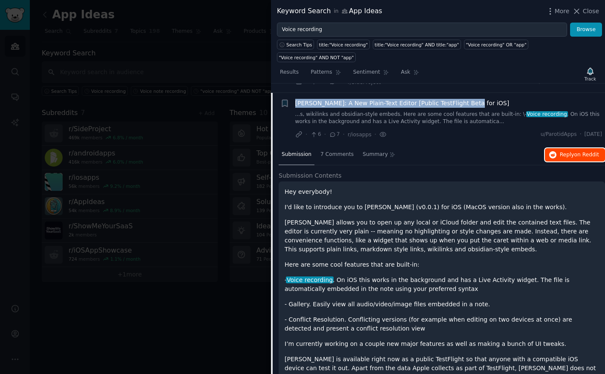
click at [564, 151] on span "Reply on Reddit" at bounding box center [579, 155] width 39 height 8
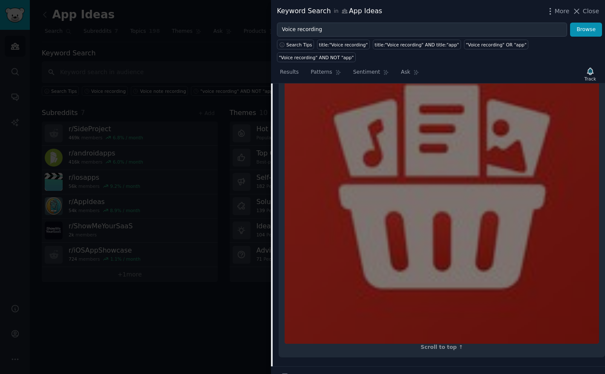
scroll to position [1759, 0]
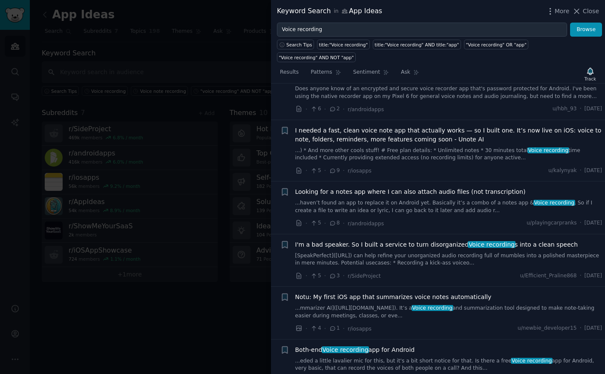
click at [392, 126] on span "I needed a fast, clean voice note app that actually works — so I built one. It’…" at bounding box center [448, 135] width 307 height 18
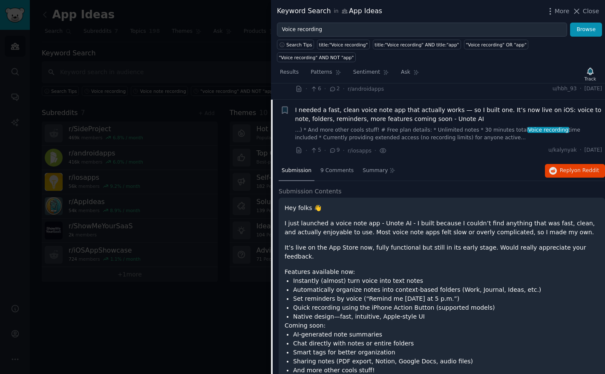
scroll to position [1127, 0]
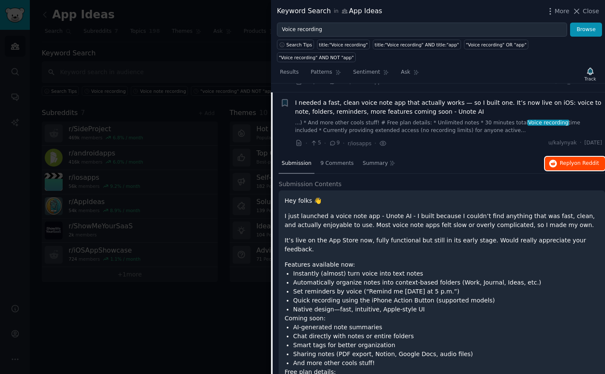
click at [581, 157] on button "Reply on Reddit" at bounding box center [575, 164] width 60 height 14
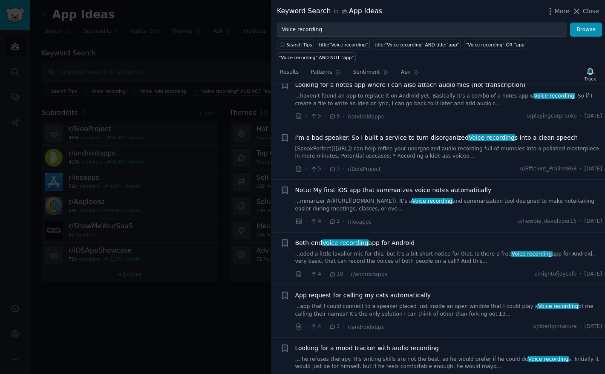
scroll to position [1557, 0]
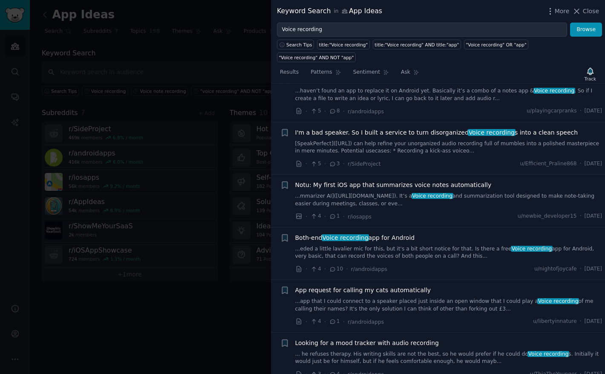
click at [374, 181] on span "Notu: My first iOS app that summarizes voice notes automatically" at bounding box center [393, 185] width 196 height 9
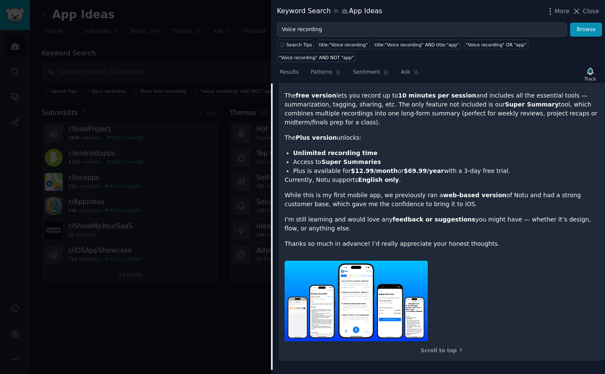
scroll to position [1333, 0]
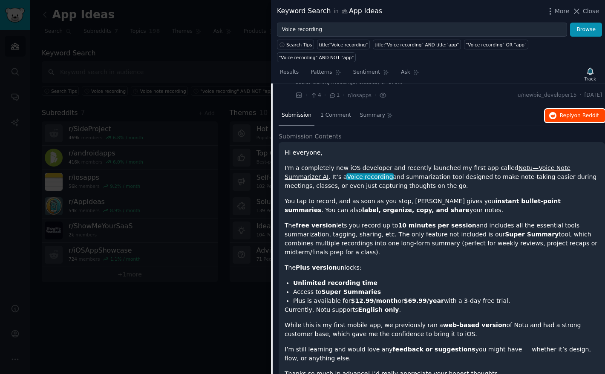
click at [564, 112] on span "Reply on Reddit" at bounding box center [579, 116] width 39 height 8
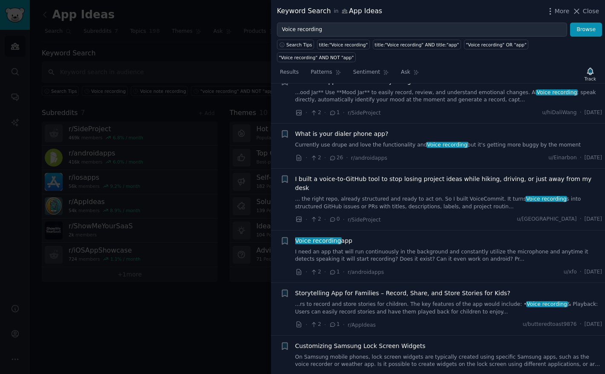
scroll to position [2122, 0]
click at [376, 130] on span "What is your dialer phone app?" at bounding box center [341, 134] width 93 height 9
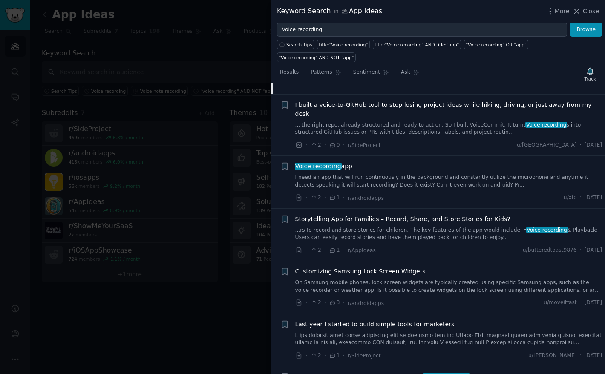
scroll to position [1936, 0]
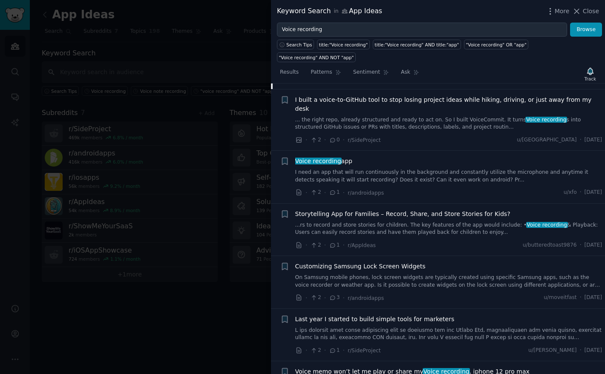
click at [376, 169] on link "I need an app that will run continuously in the background and constantly utili…" at bounding box center [448, 176] width 307 height 15
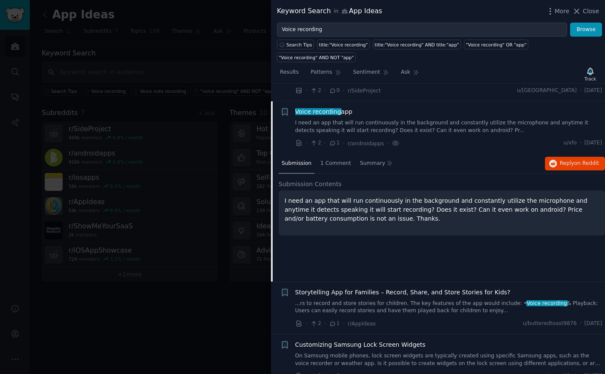
scroll to position [1854, 0]
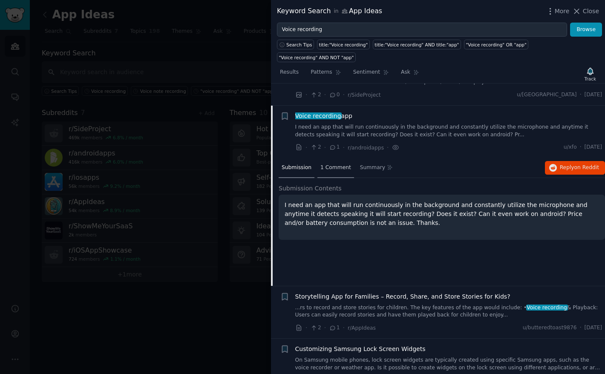
click at [333, 164] on span "1 Comment" at bounding box center [335, 168] width 31 height 8
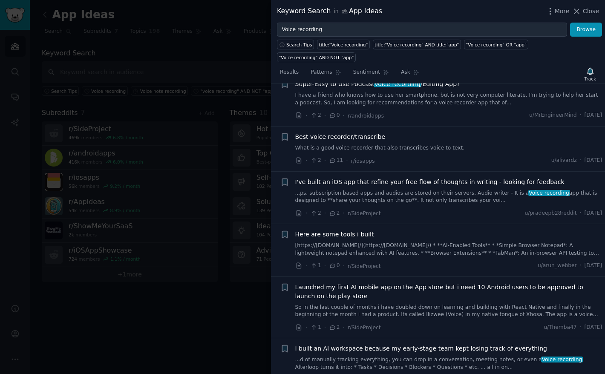
scroll to position [2335, 0]
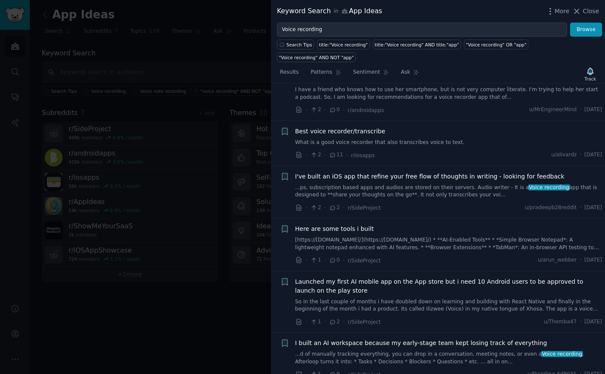
click at [327, 127] on span "Best voice recorder/transcribe" at bounding box center [340, 131] width 90 height 9
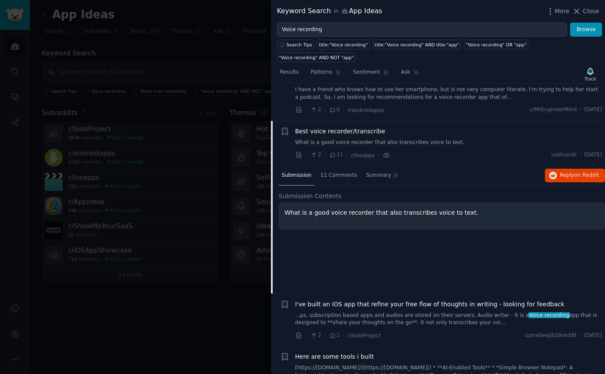
scroll to position [2226, 0]
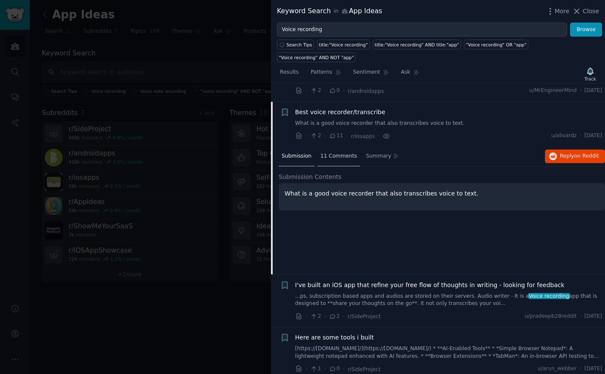
click at [329, 147] on div "11 Comments" at bounding box center [338, 157] width 43 height 20
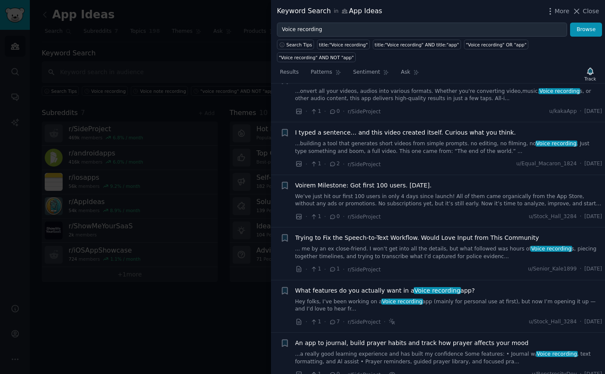
scroll to position [2731, 0]
click at [337, 287] on span "What features do you actually want in a Voice recording app?" at bounding box center [385, 291] width 180 height 9
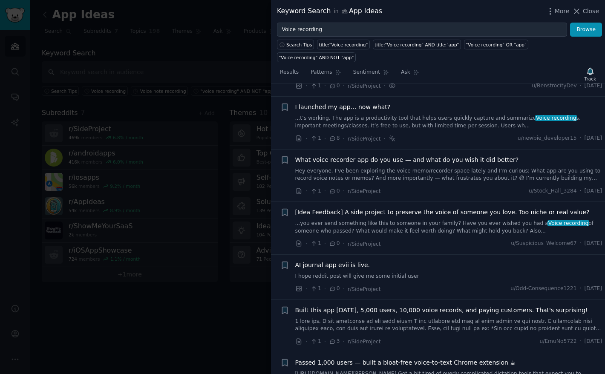
scroll to position [3059, 0]
click at [439, 156] on span "What voice recorder app do you use — and what do you wish it did better?" at bounding box center [407, 160] width 224 height 9
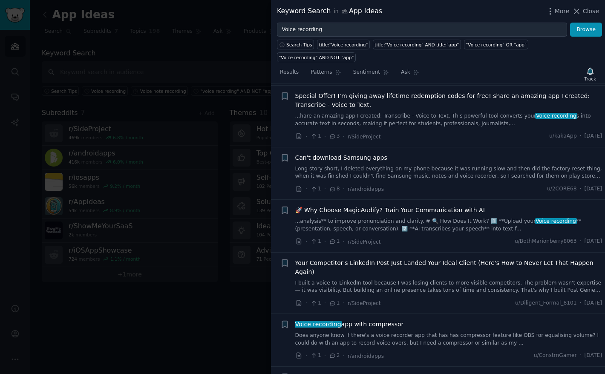
scroll to position [3515, 0]
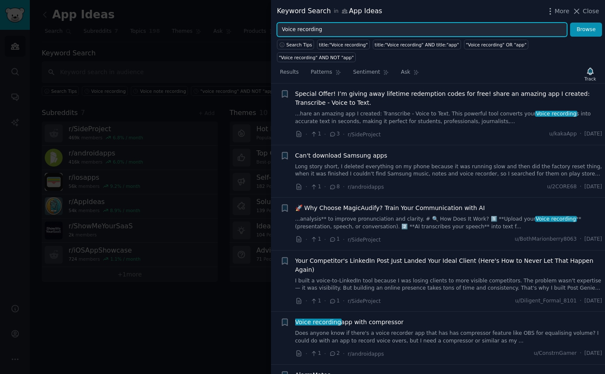
drag, startPoint x: 297, startPoint y: 30, endPoint x: 344, endPoint y: 30, distance: 46.9
click at [342, 30] on input "Voice recording" at bounding box center [422, 30] width 290 height 14
type input "Voice notes"
click at [570, 23] on button "Browse" at bounding box center [586, 30] width 32 height 14
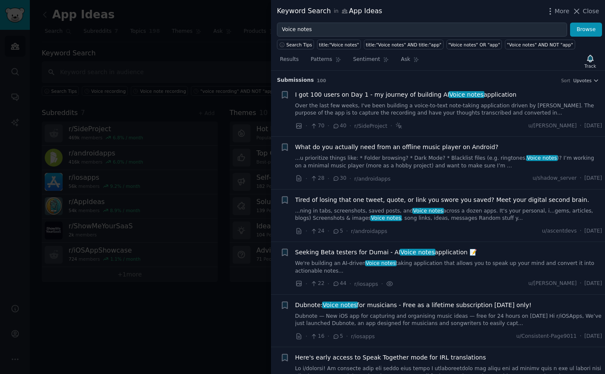
click at [380, 104] on link "Over the last few weeks, I've been building a voice-to-text note-taking applica…" at bounding box center [448, 109] width 307 height 15
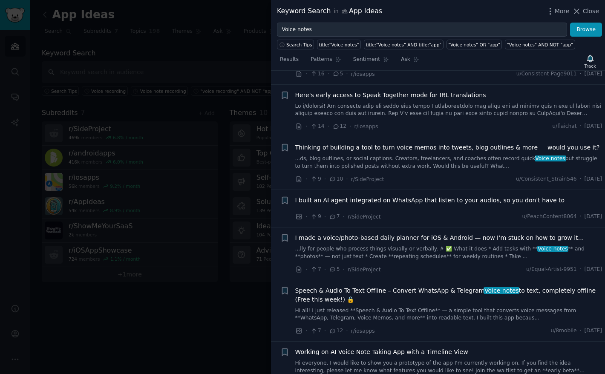
scroll to position [673, 0]
click at [417, 155] on link "...ds, blog outlines, or social captions. Creators, freelancers, and coaches of…" at bounding box center [448, 162] width 307 height 15
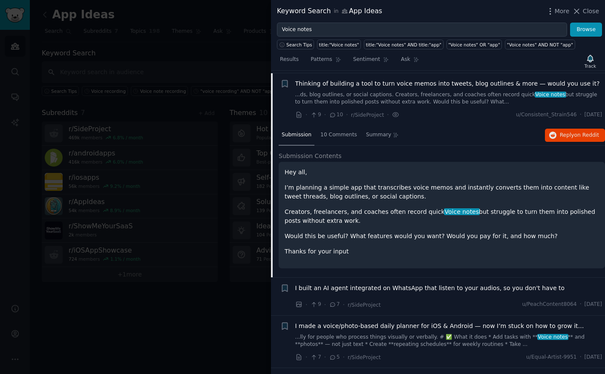
scroll to position [329, 0]
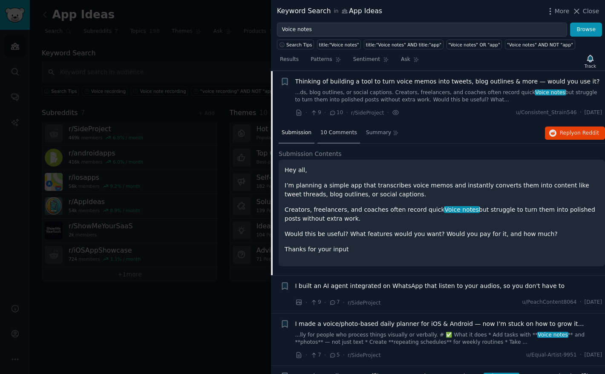
click at [337, 132] on span "10 Comments" at bounding box center [338, 133] width 37 height 8
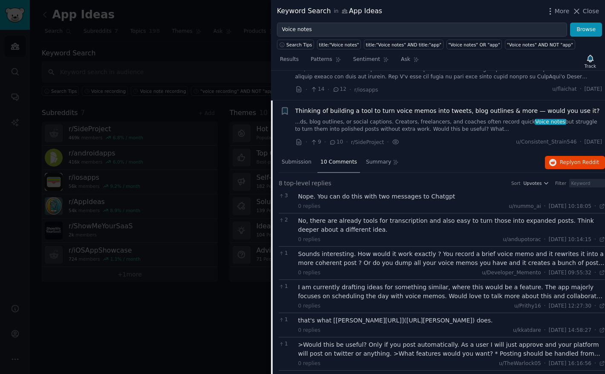
scroll to position [299, 0]
click at [562, 161] on span "Reply on Reddit" at bounding box center [579, 163] width 39 height 8
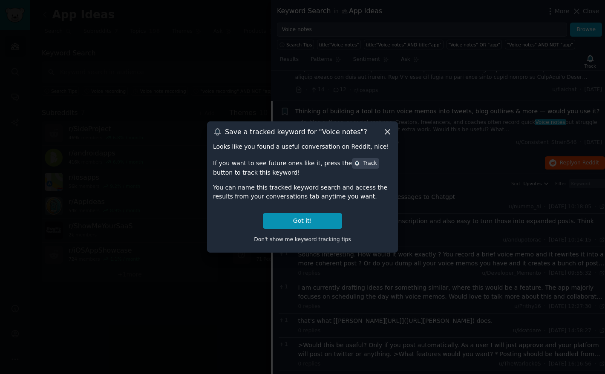
click at [389, 131] on icon at bounding box center [387, 132] width 5 height 5
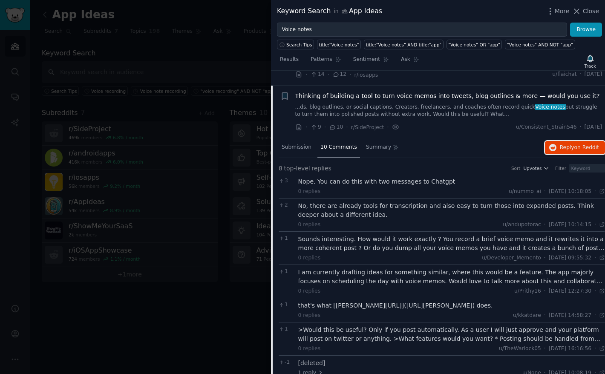
scroll to position [317, 0]
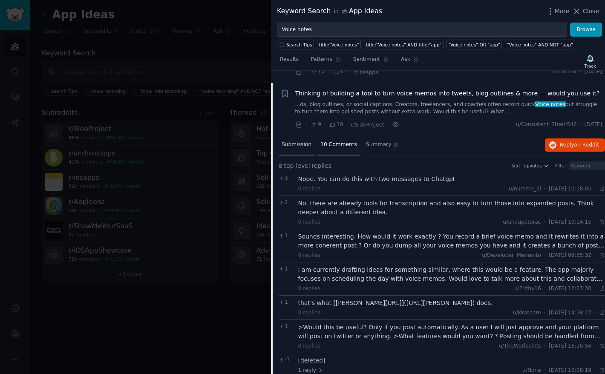
click at [300, 146] on span "Submission" at bounding box center [297, 145] width 30 height 8
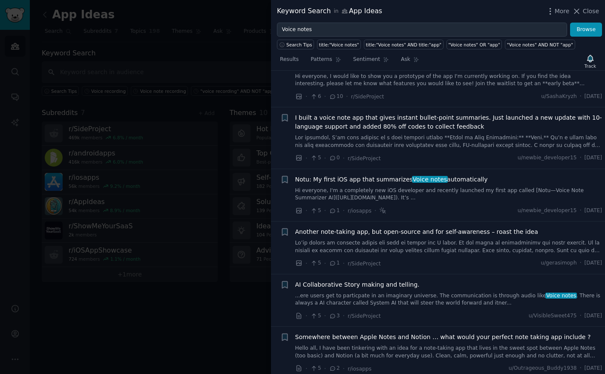
scroll to position [705, 0]
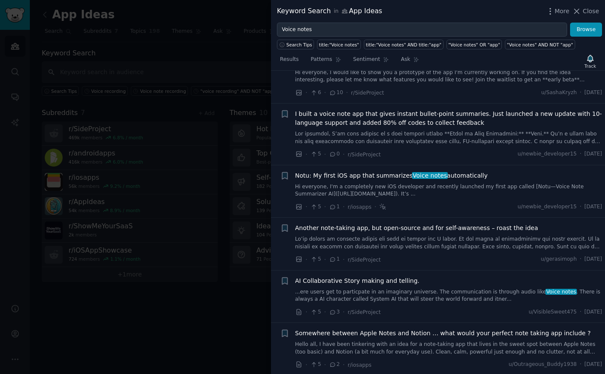
click at [347, 181] on div "Notu: My first iOS app that summarizes Voice notes automatically Hi everyone, I…" at bounding box center [448, 184] width 307 height 27
click at [348, 173] on span "Notu: My first iOS app that summarizes Voice notes automatically" at bounding box center [391, 175] width 193 height 9
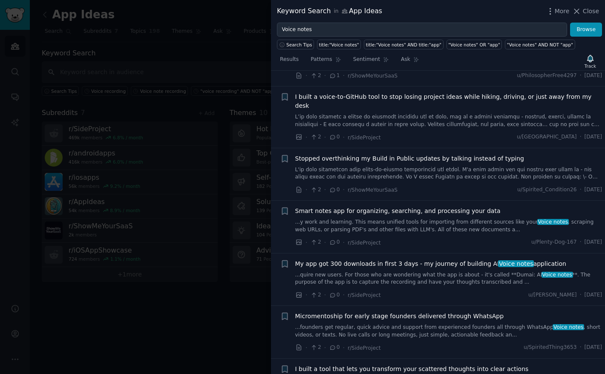
scroll to position [1992, 0]
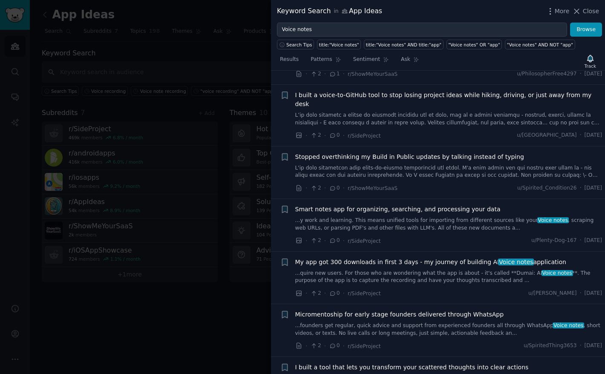
click at [383, 270] on link "...quire new users. For those who are wondering what the app is about - it's ca…" at bounding box center [448, 277] width 307 height 15
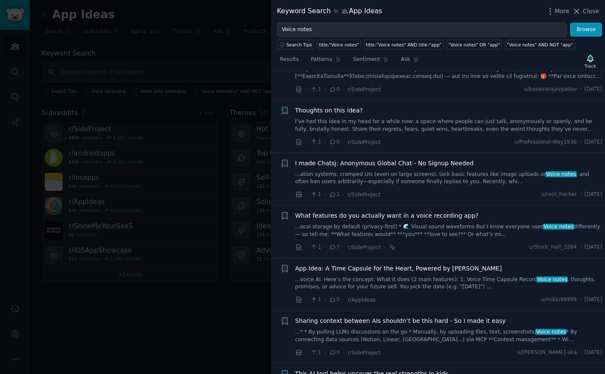
scroll to position [3042, 0]
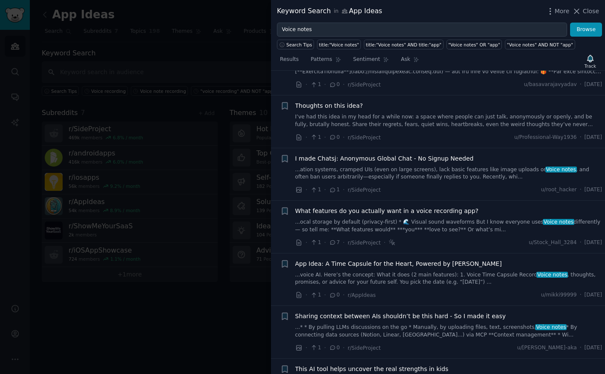
click at [369, 219] on link "...ocal storage by default (privacy-first) * 🌊 Visual sound waveforms But I kno…" at bounding box center [448, 226] width 307 height 15
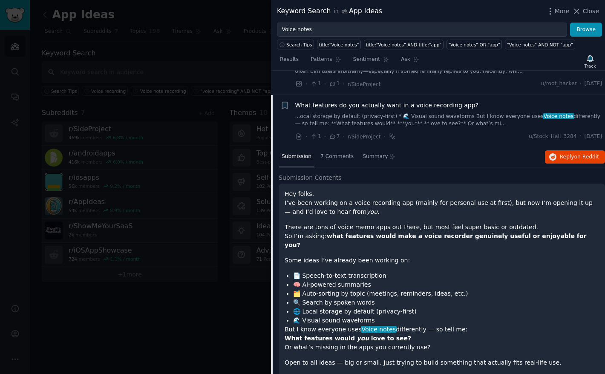
click at [369, 204] on div "Hey folks, I’ve been working on a voice recording app (mainly for personal use …" at bounding box center [442, 279] width 314 height 178
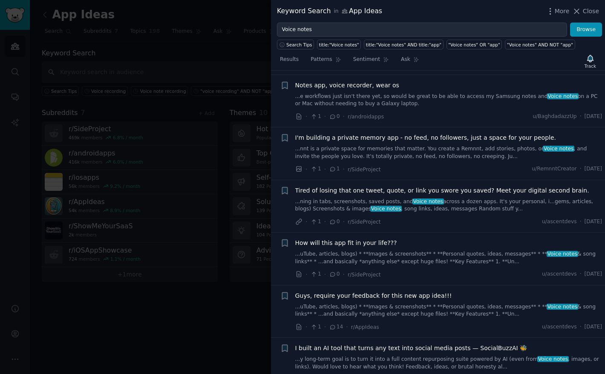
scroll to position [3900, 0]
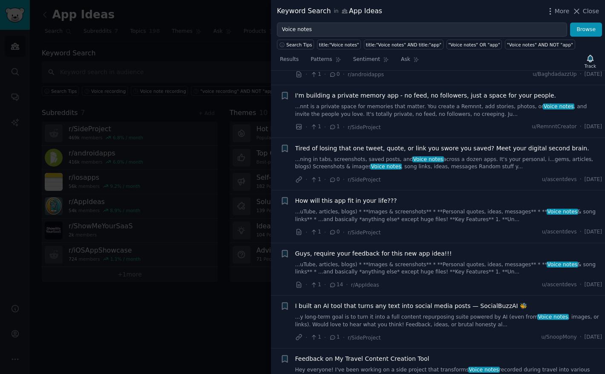
click at [343, 249] on span "Guys, require your feedback for this new app idea!!!" at bounding box center [373, 253] width 157 height 9
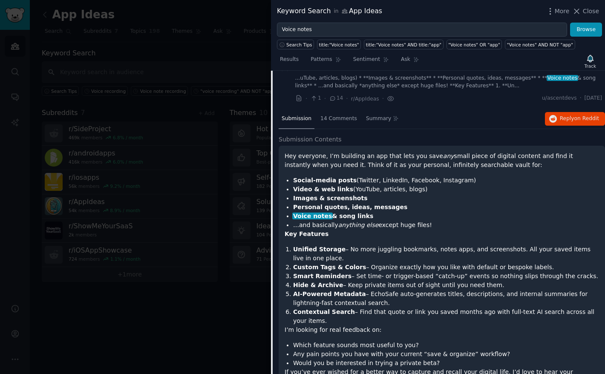
scroll to position [3820, 0]
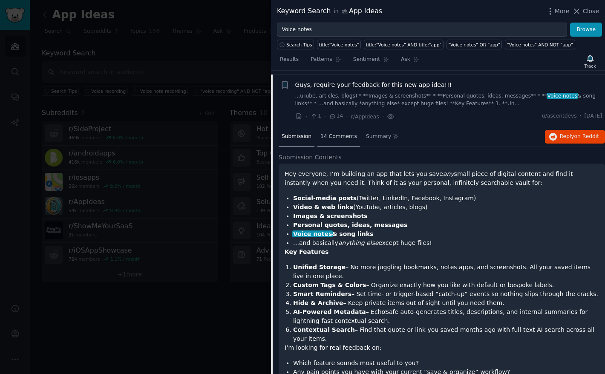
click at [345, 133] on span "14 Comments" at bounding box center [338, 137] width 37 height 8
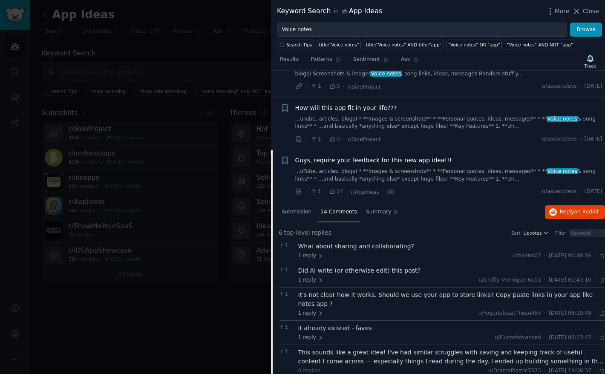
scroll to position [3737, 0]
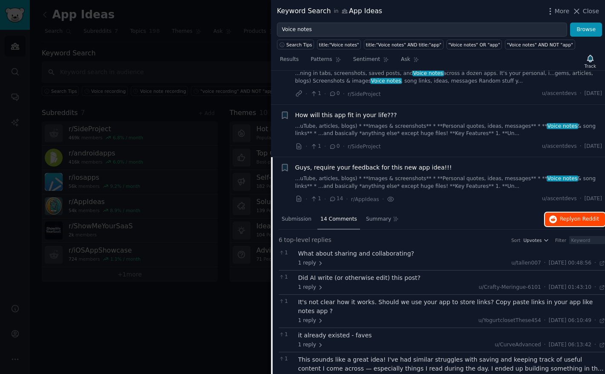
click at [553, 216] on icon "button" at bounding box center [553, 220] width 8 height 8
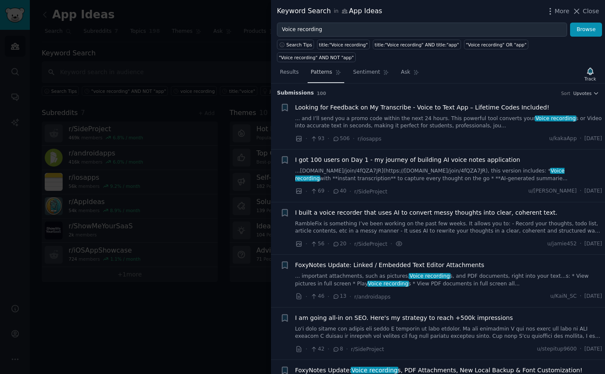
scroll to position [601, 0]
